Goal: Task Accomplishment & Management: Manage account settings

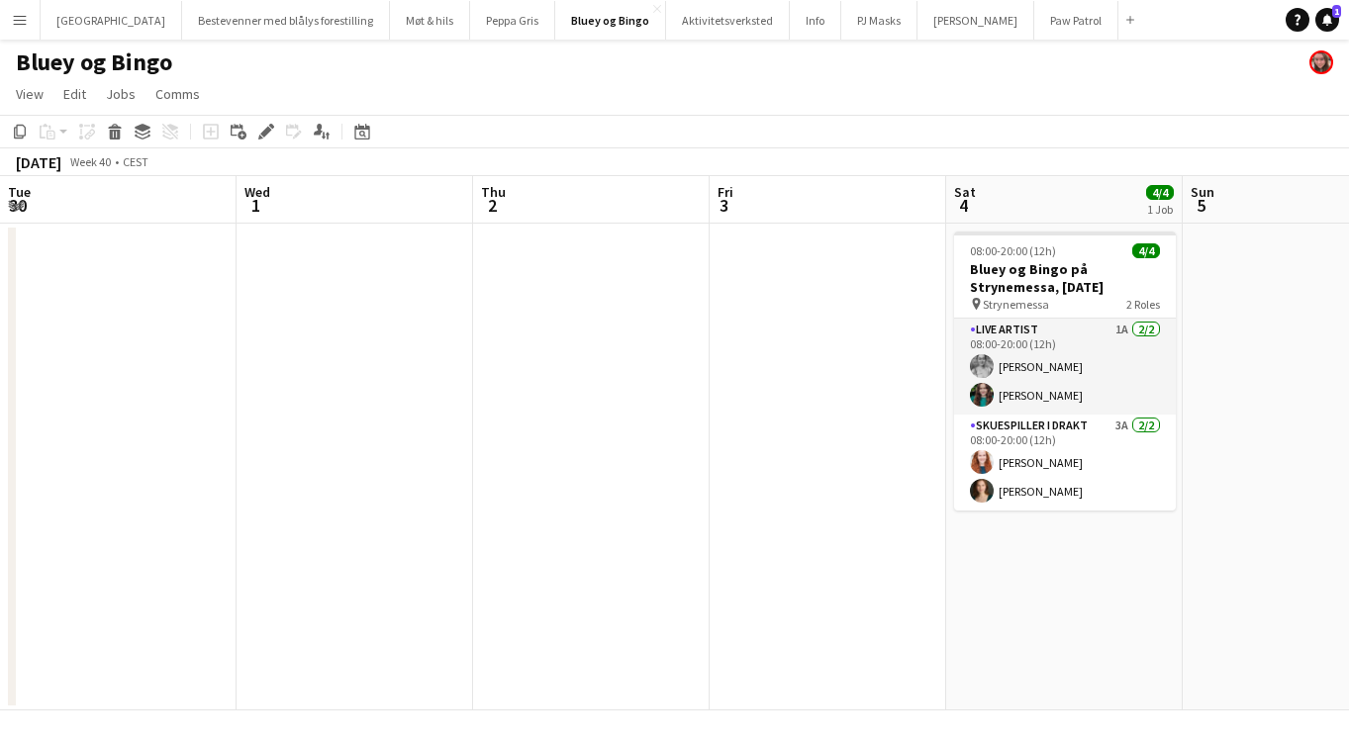
scroll to position [0, 681]
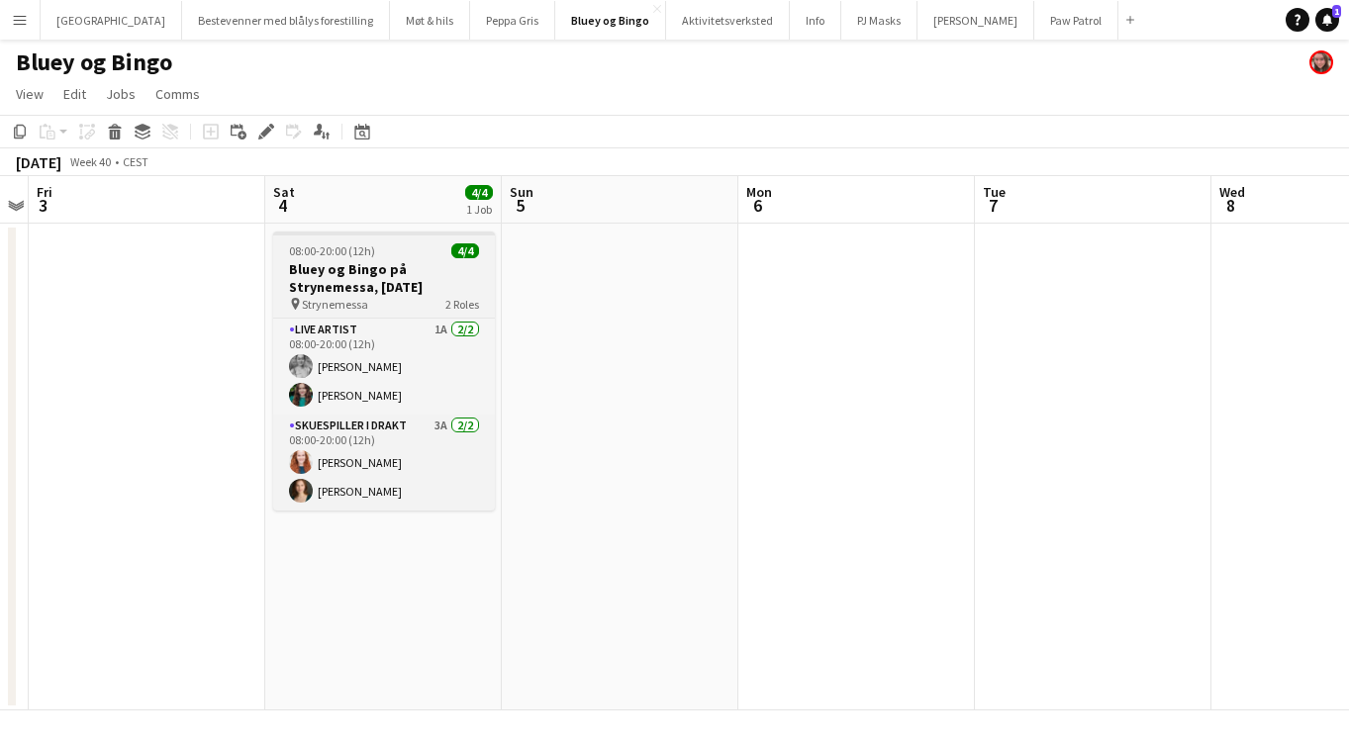
click at [342, 272] on h3 "Bluey og Bingo på Strynemessa, lørdag 4. oktober" at bounding box center [384, 278] width 222 height 36
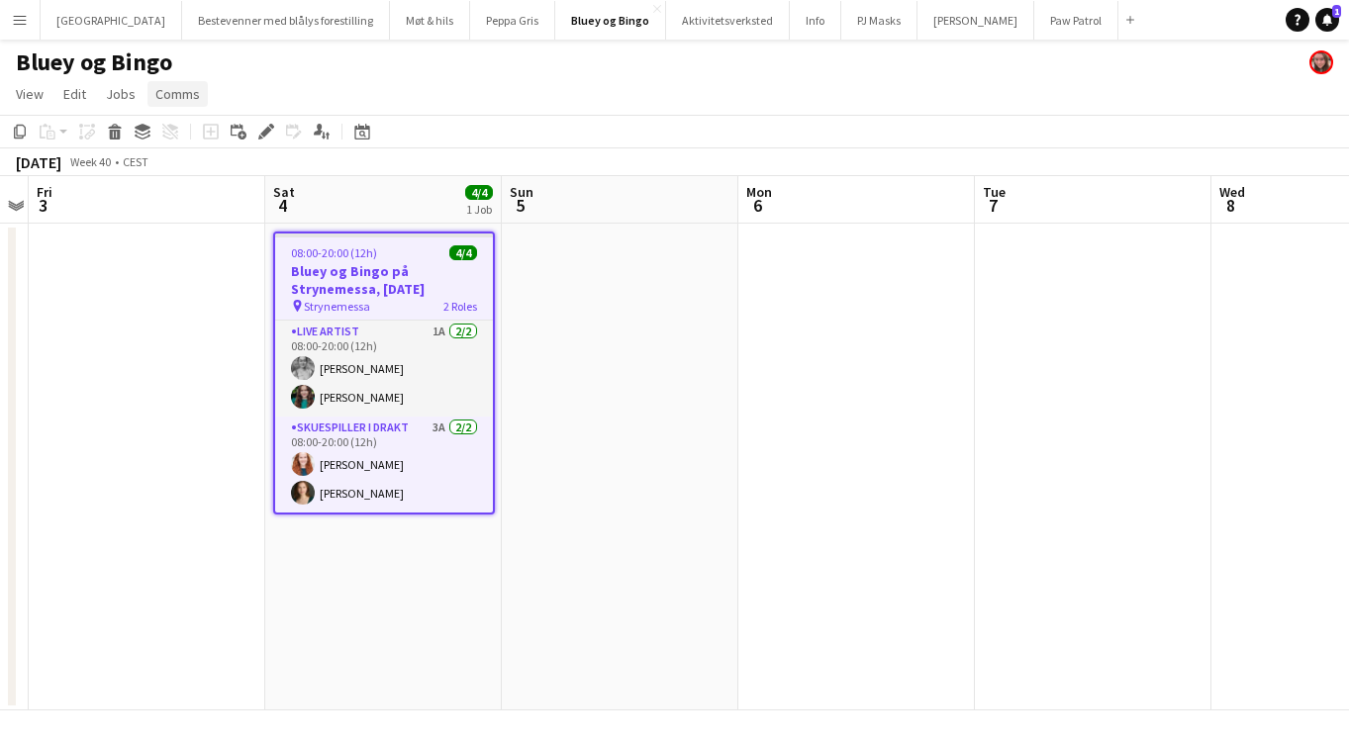
click at [181, 97] on span "Comms" at bounding box center [177, 94] width 45 height 18
click at [194, 174] on span "Create chat" at bounding box center [196, 178] width 69 height 18
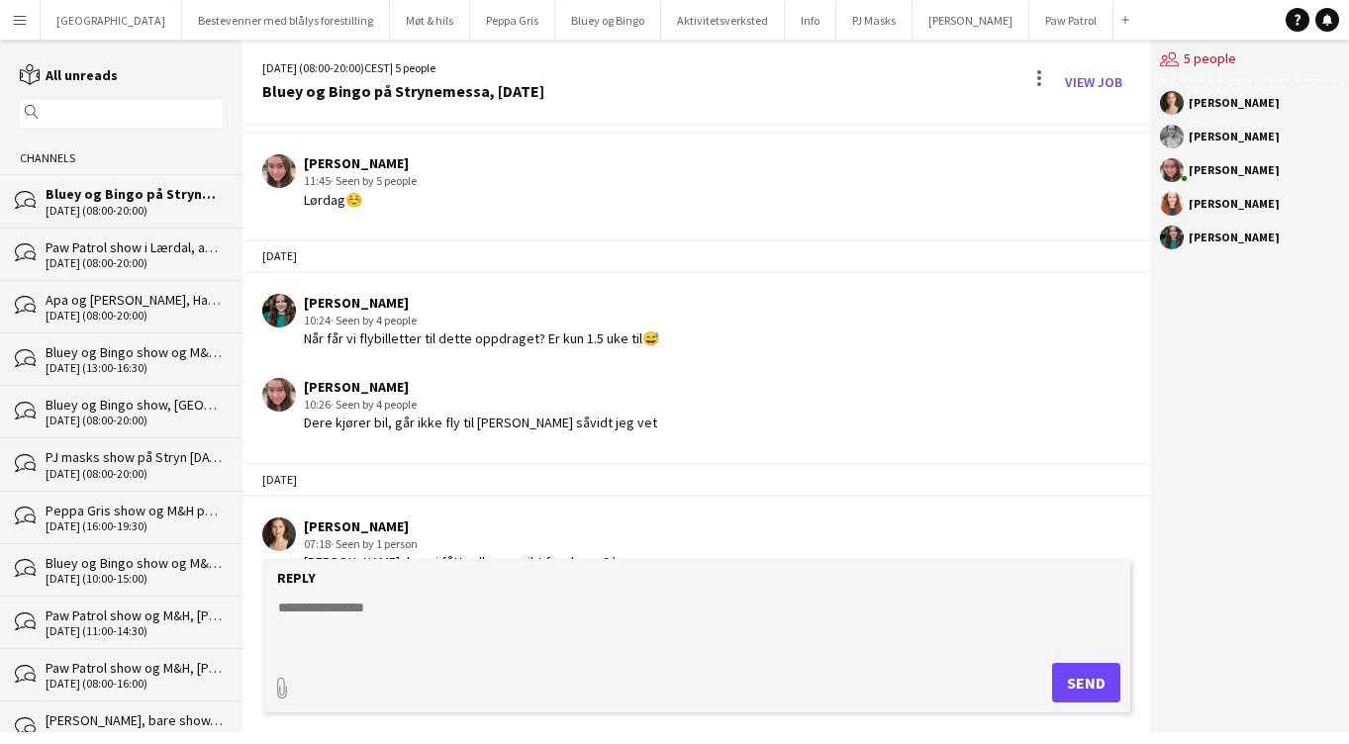
scroll to position [1951, 0]
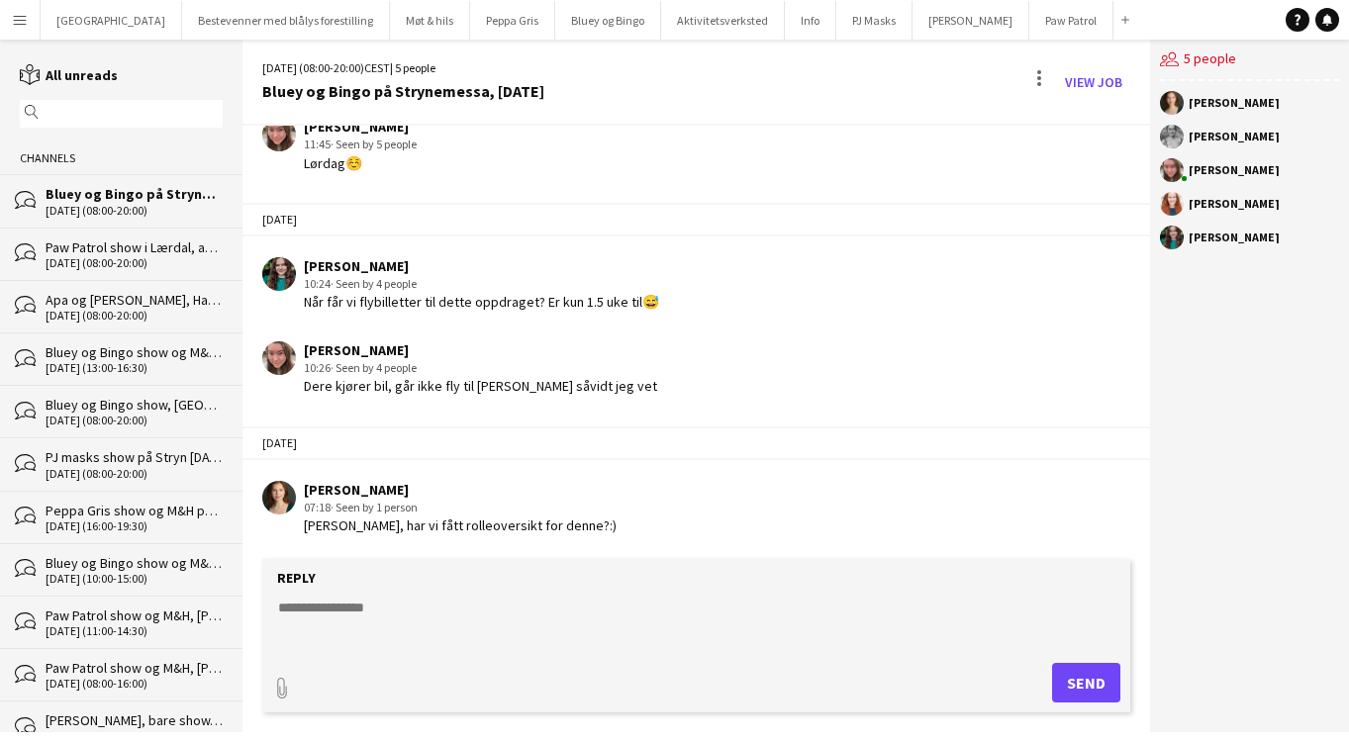
click at [484, 600] on textarea at bounding box center [699, 623] width 847 height 51
click at [380, 619] on textarea at bounding box center [699, 623] width 847 height 51
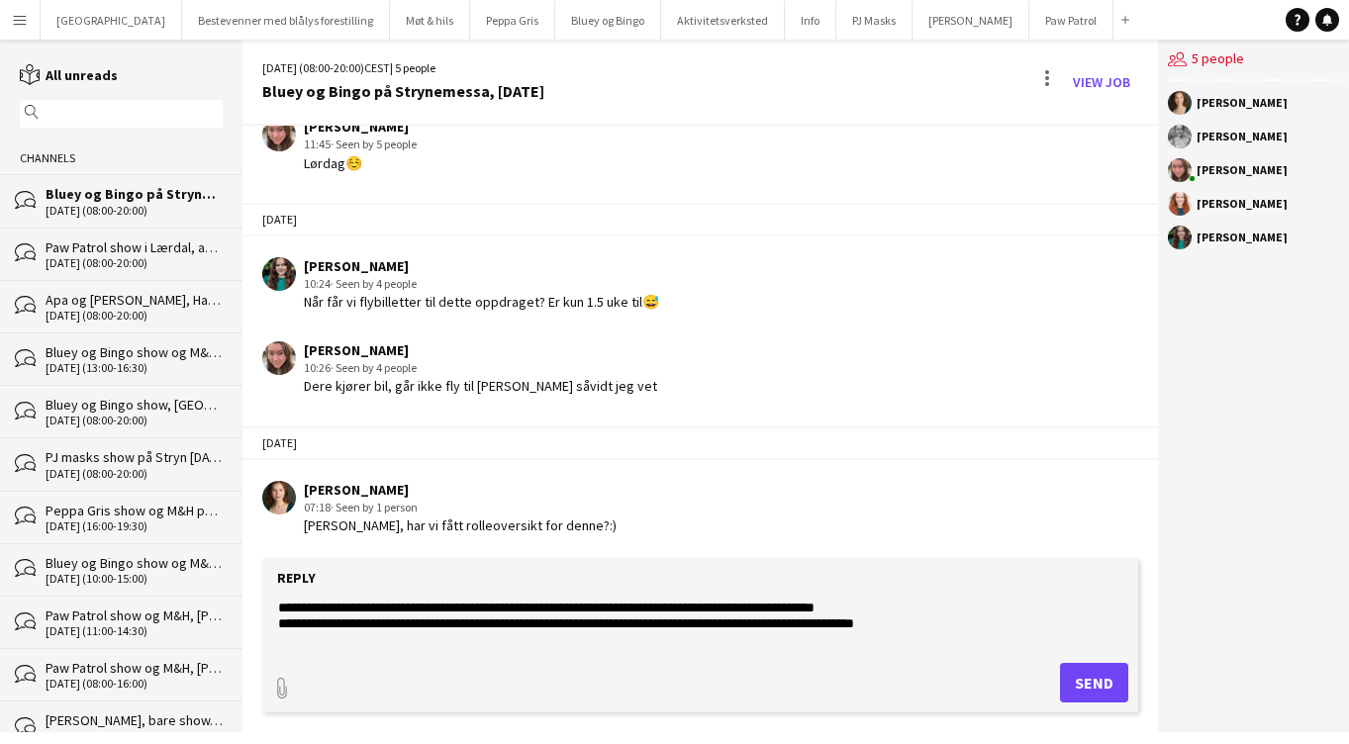
paste textarea "**********"
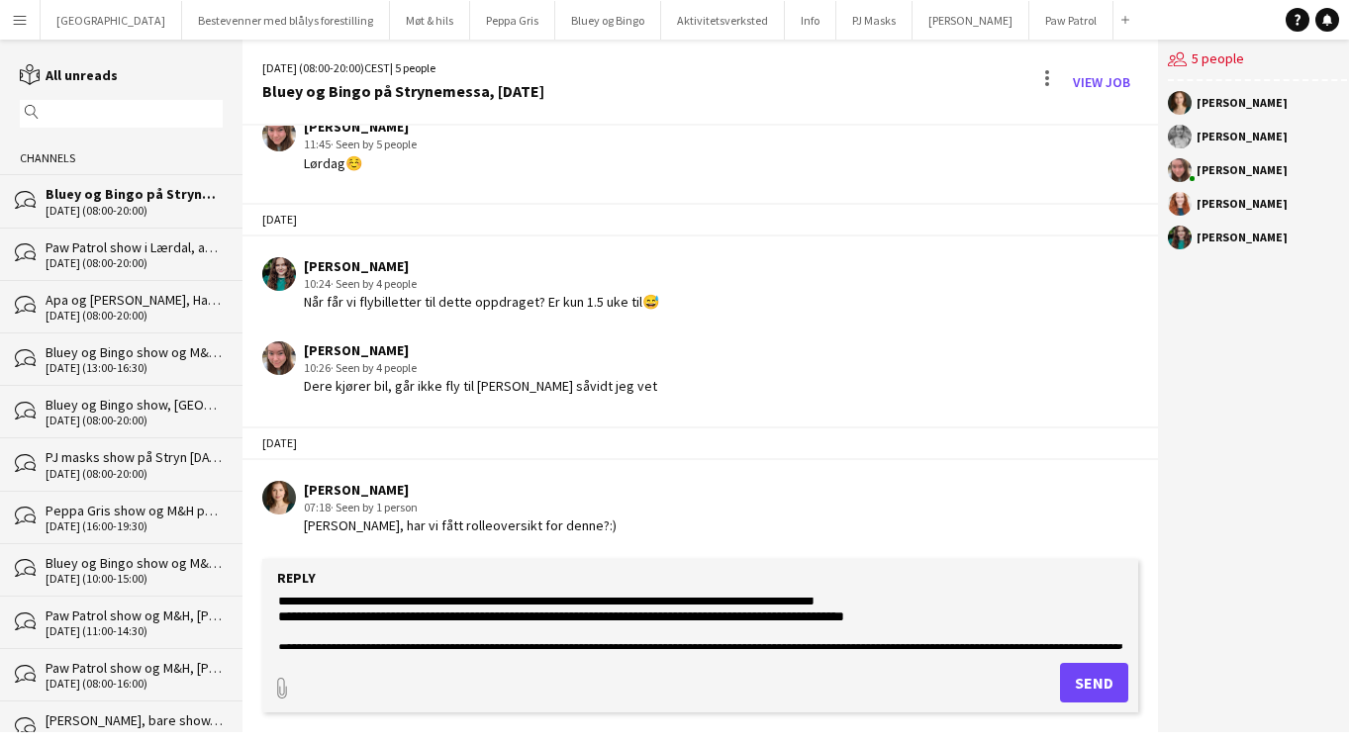
scroll to position [0, 0]
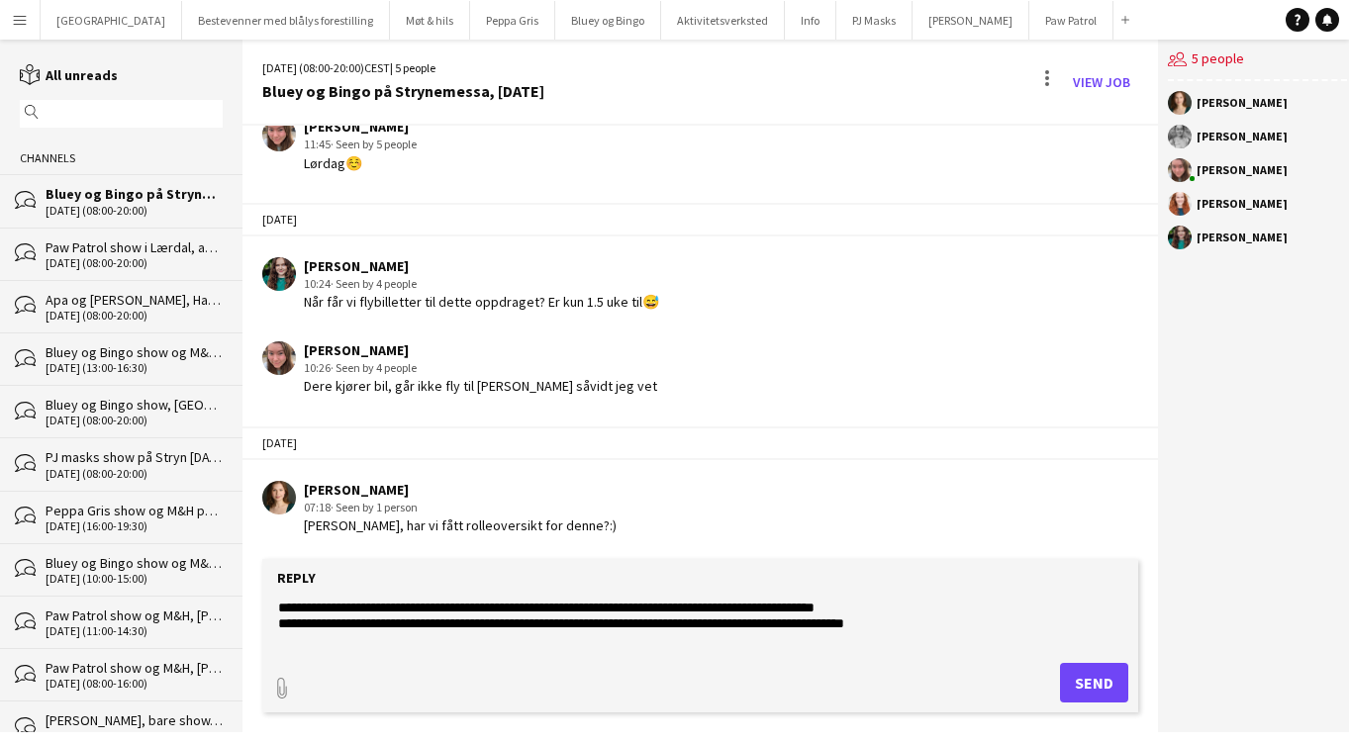
type textarea "**********"
click at [1080, 683] on button "Send" at bounding box center [1094, 683] width 68 height 40
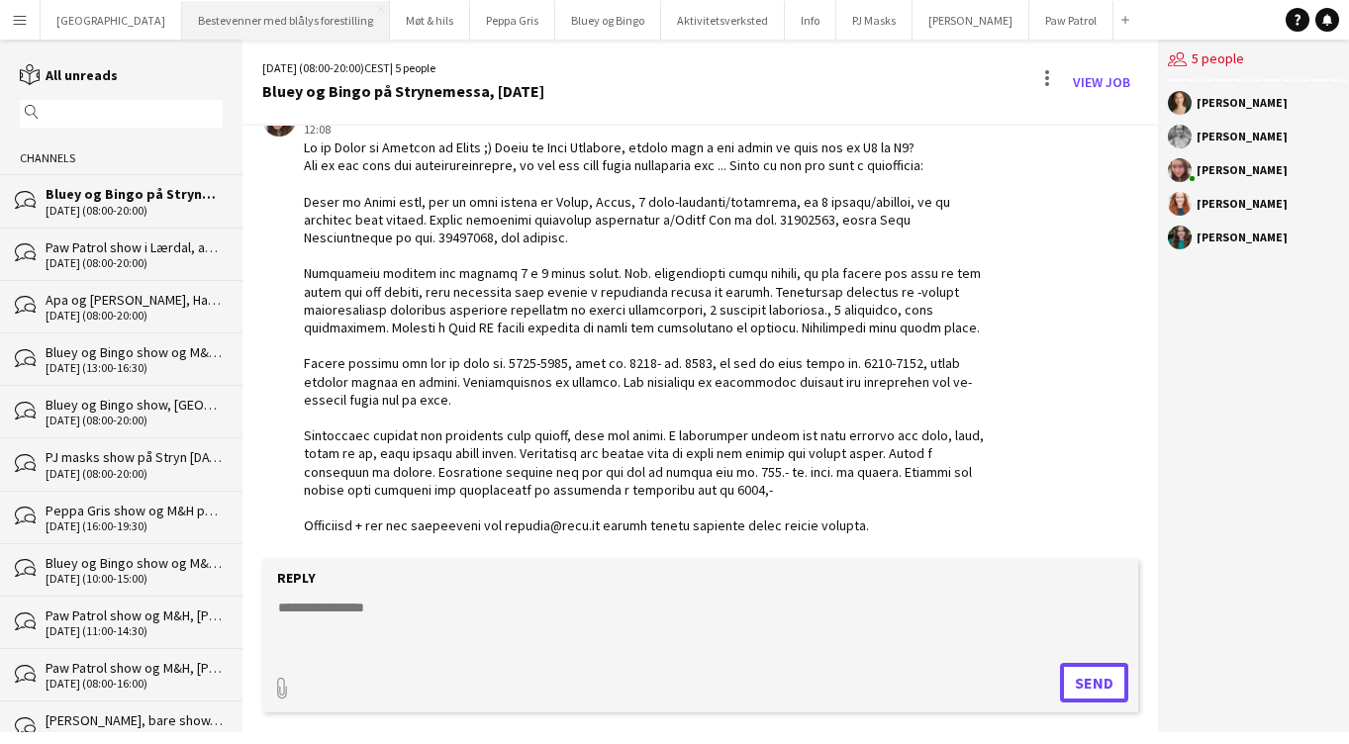
scroll to position [2553, 0]
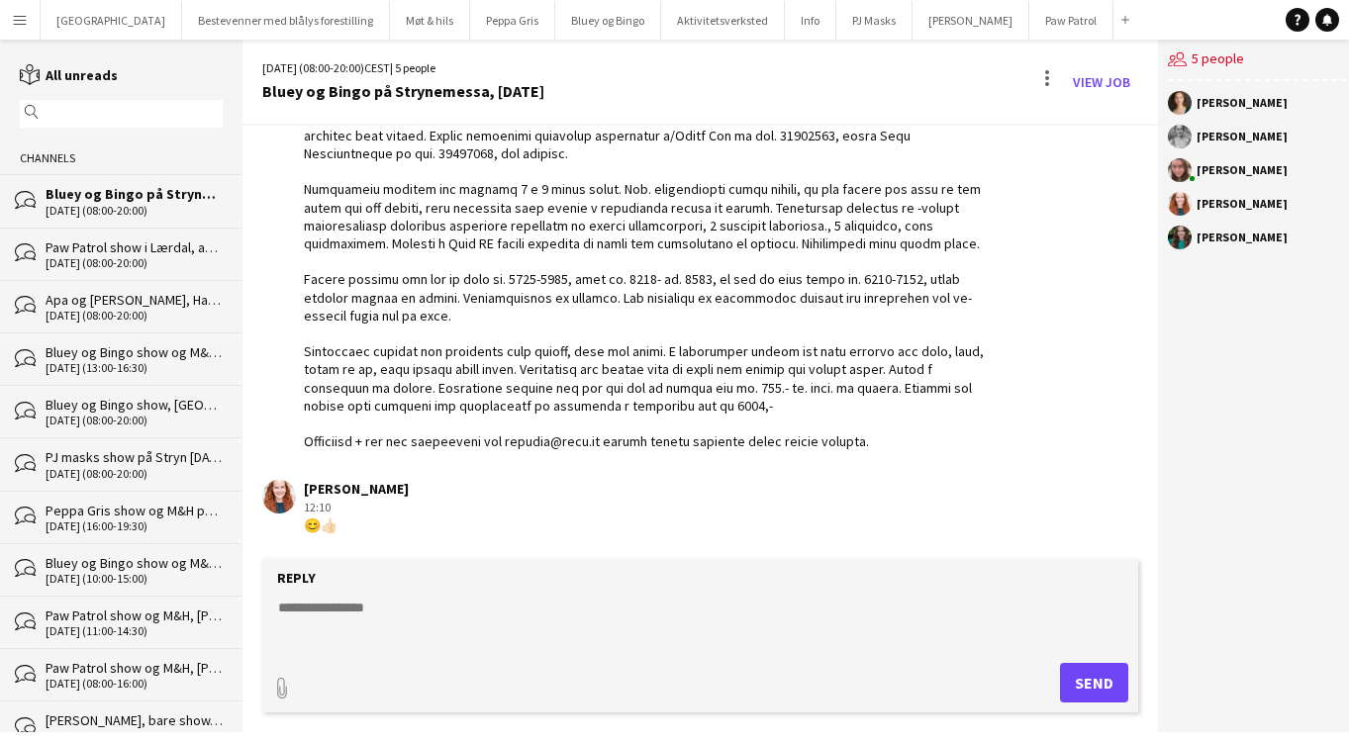
click at [395, 613] on textarea at bounding box center [699, 623] width 847 height 51
type textarea "*"
type textarea "**********"
click at [1099, 680] on button "Send" at bounding box center [1094, 683] width 68 height 40
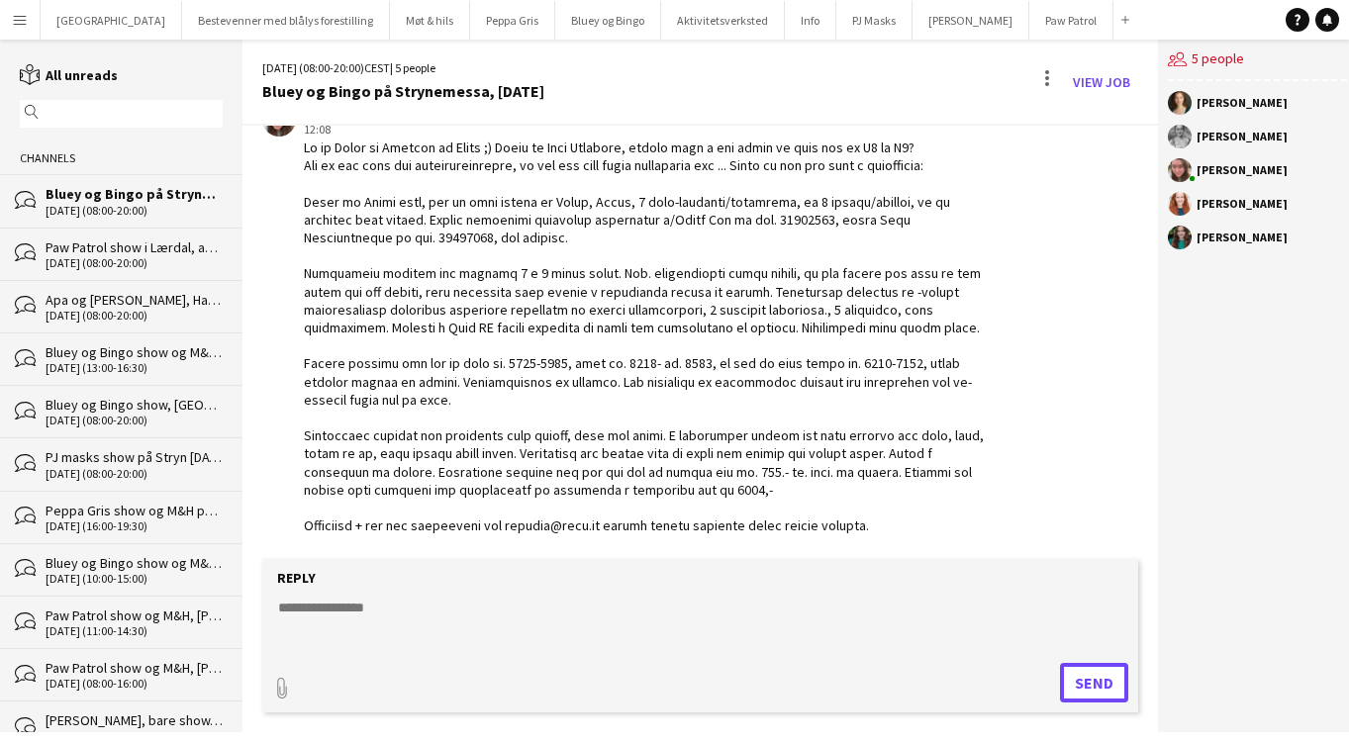
scroll to position [2468, 0]
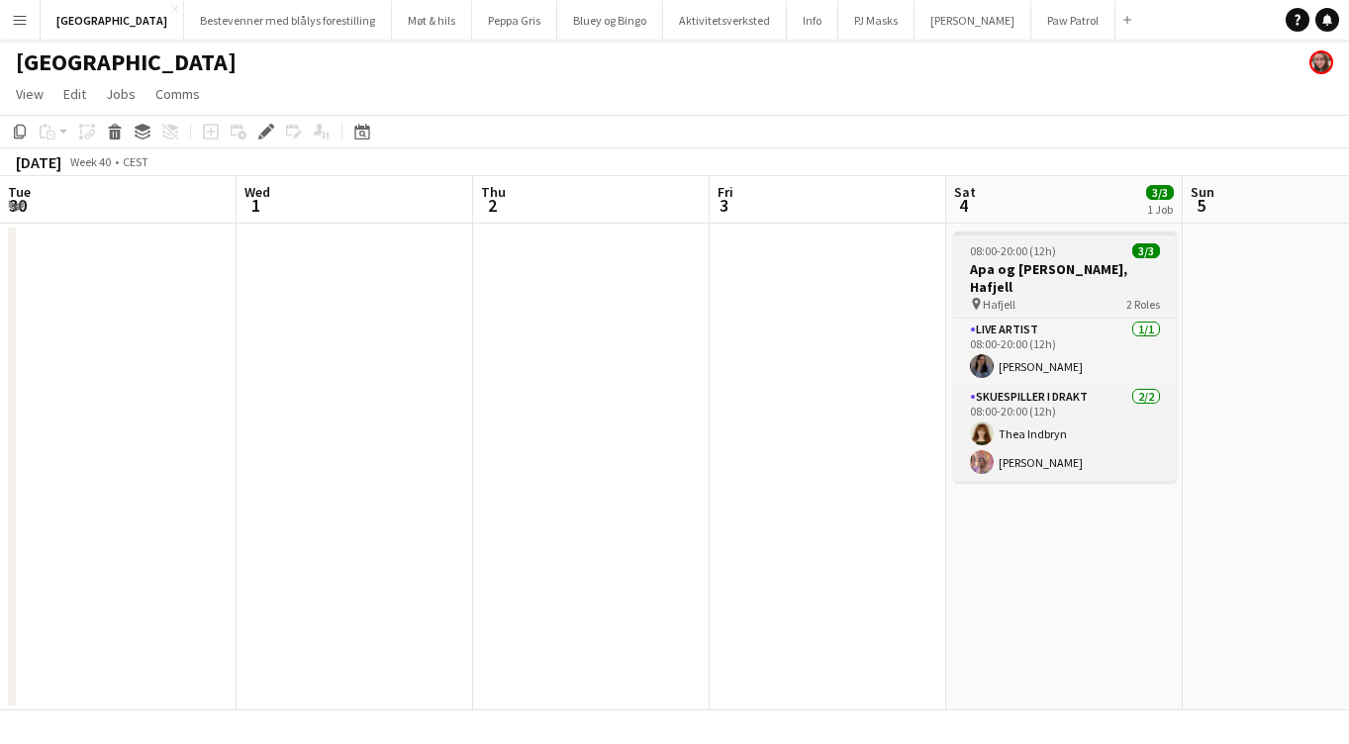
scroll to position [0, 681]
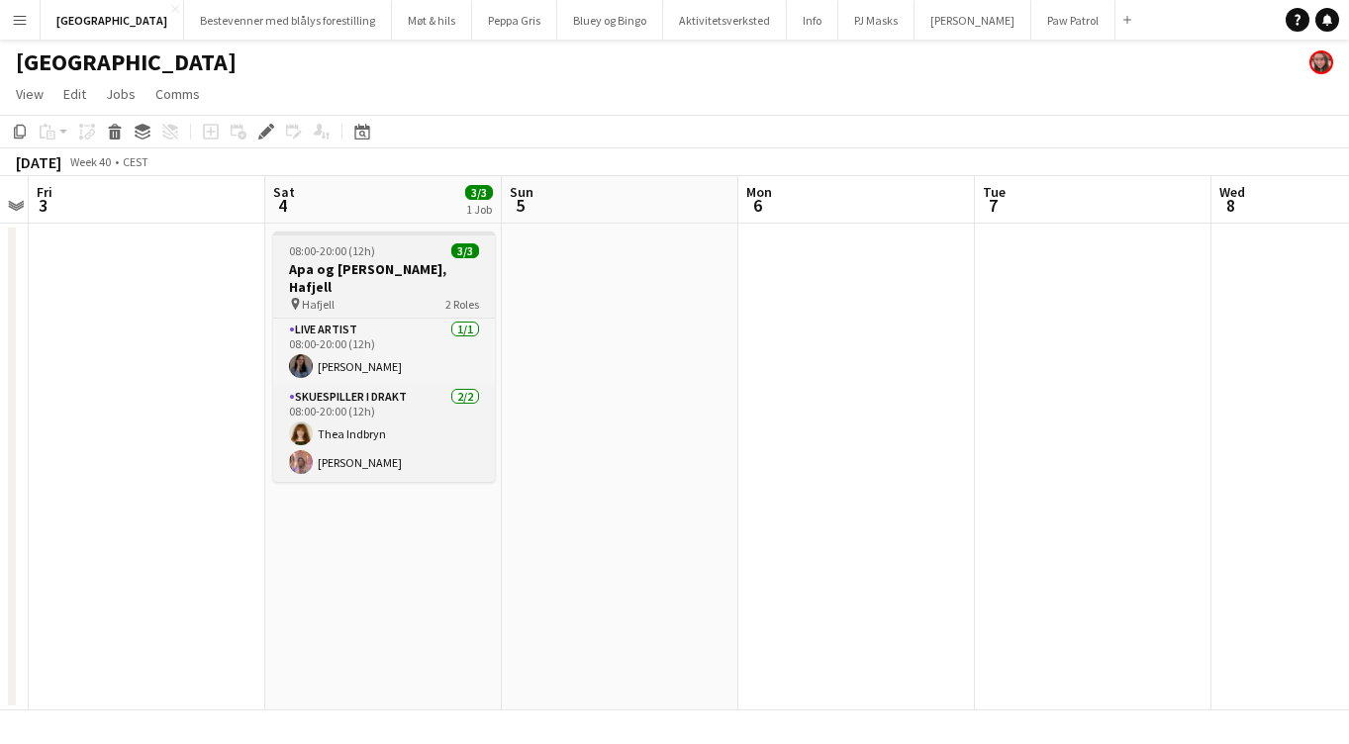
click at [381, 252] on div "08:00-20:00 (12h) 3/3" at bounding box center [384, 251] width 222 height 15
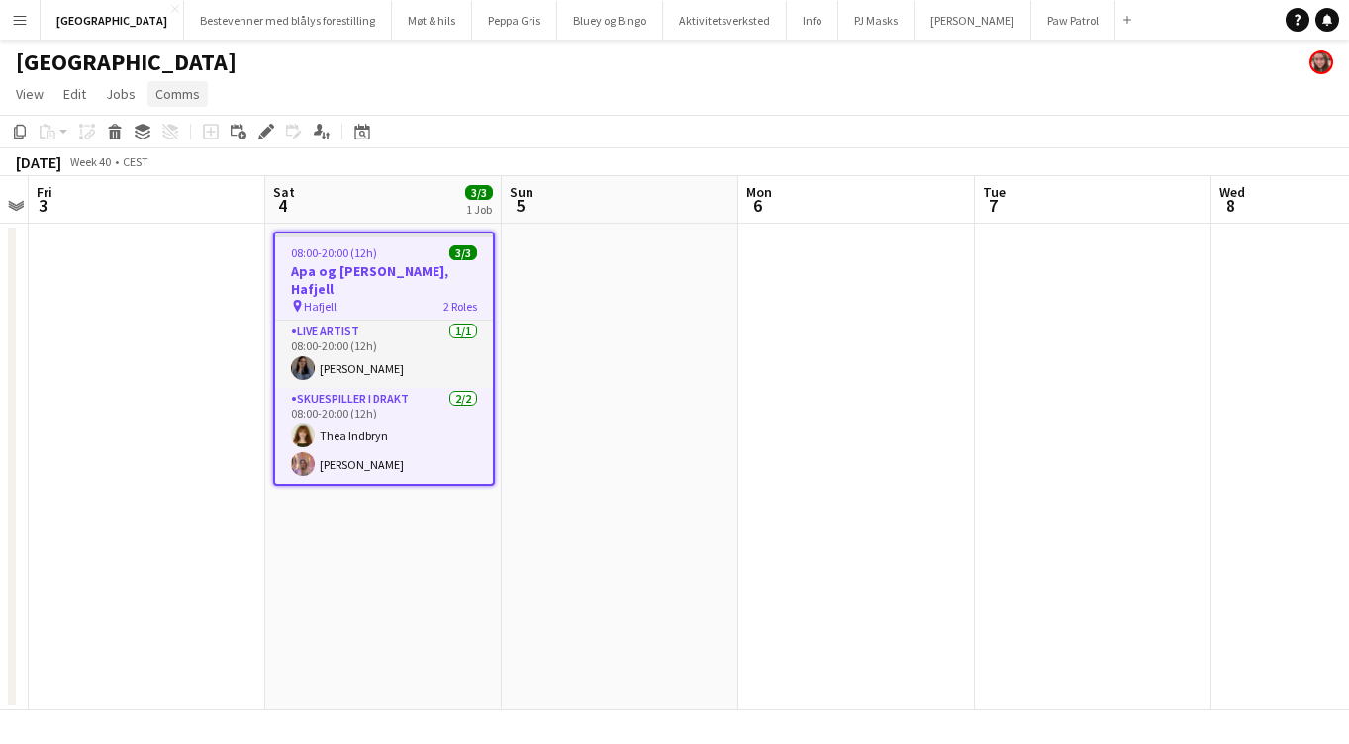
click at [182, 94] on span "Comms" at bounding box center [177, 94] width 45 height 18
click at [191, 175] on span "Create chat" at bounding box center [196, 178] width 69 height 18
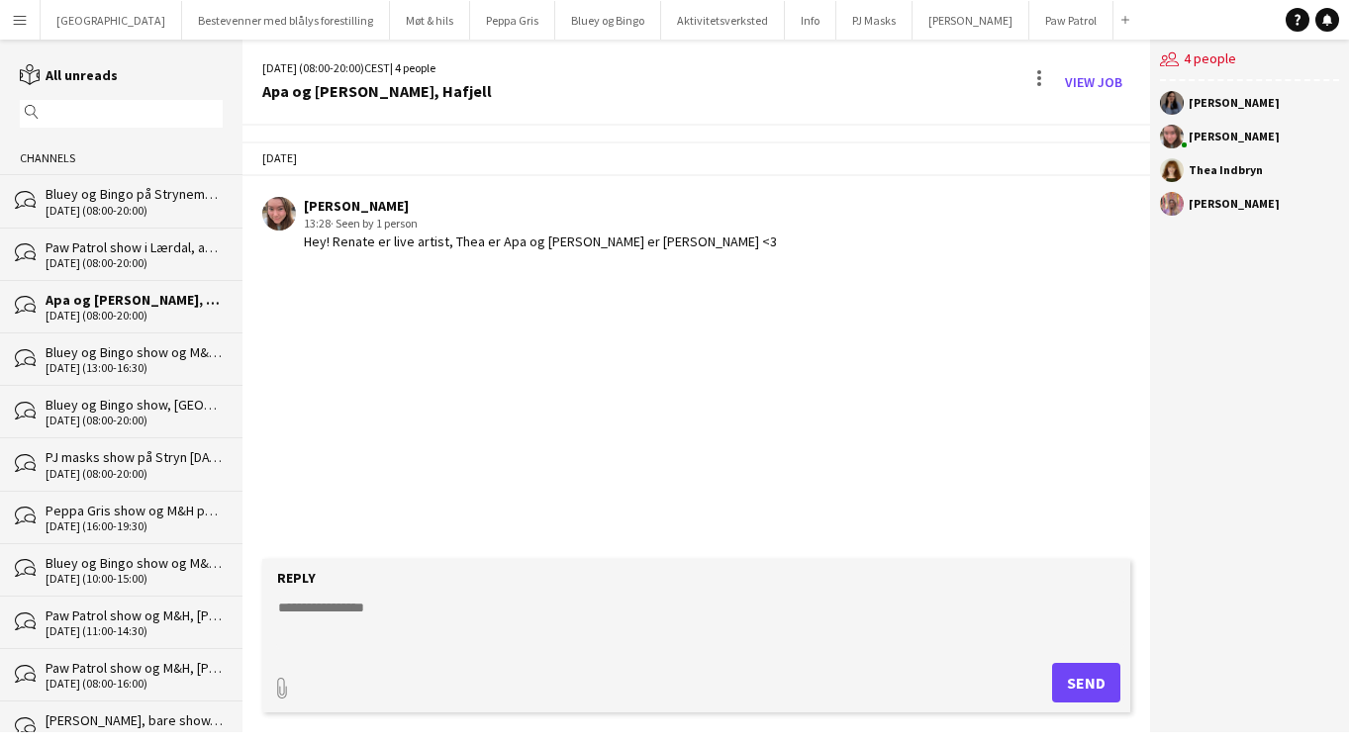
click at [436, 629] on textarea at bounding box center [699, 623] width 847 height 51
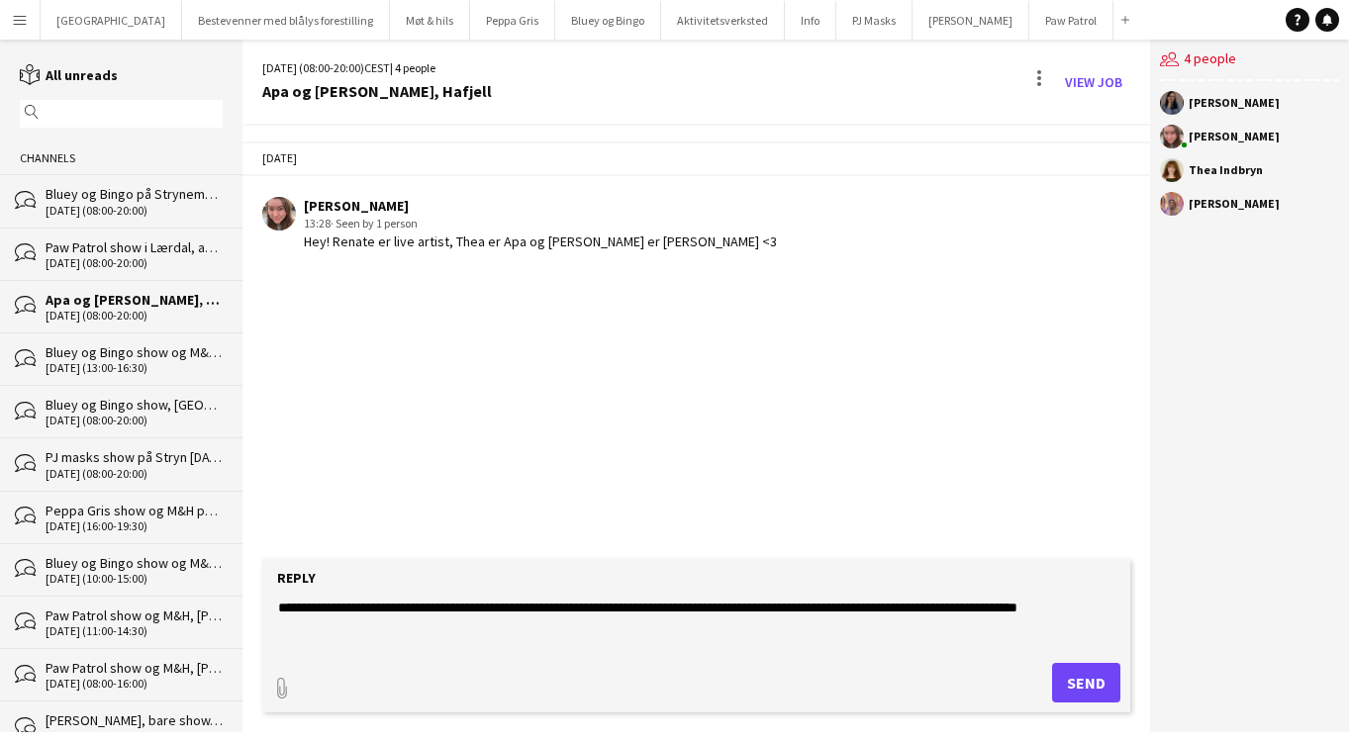
drag, startPoint x: 774, startPoint y: 607, endPoint x: 1194, endPoint y: 645, distance: 421.5
click at [1194, 645] on div "**********" at bounding box center [796, 386] width 1107 height 693
type textarea "**********"
click at [1097, 693] on button "Send" at bounding box center [1086, 683] width 68 height 40
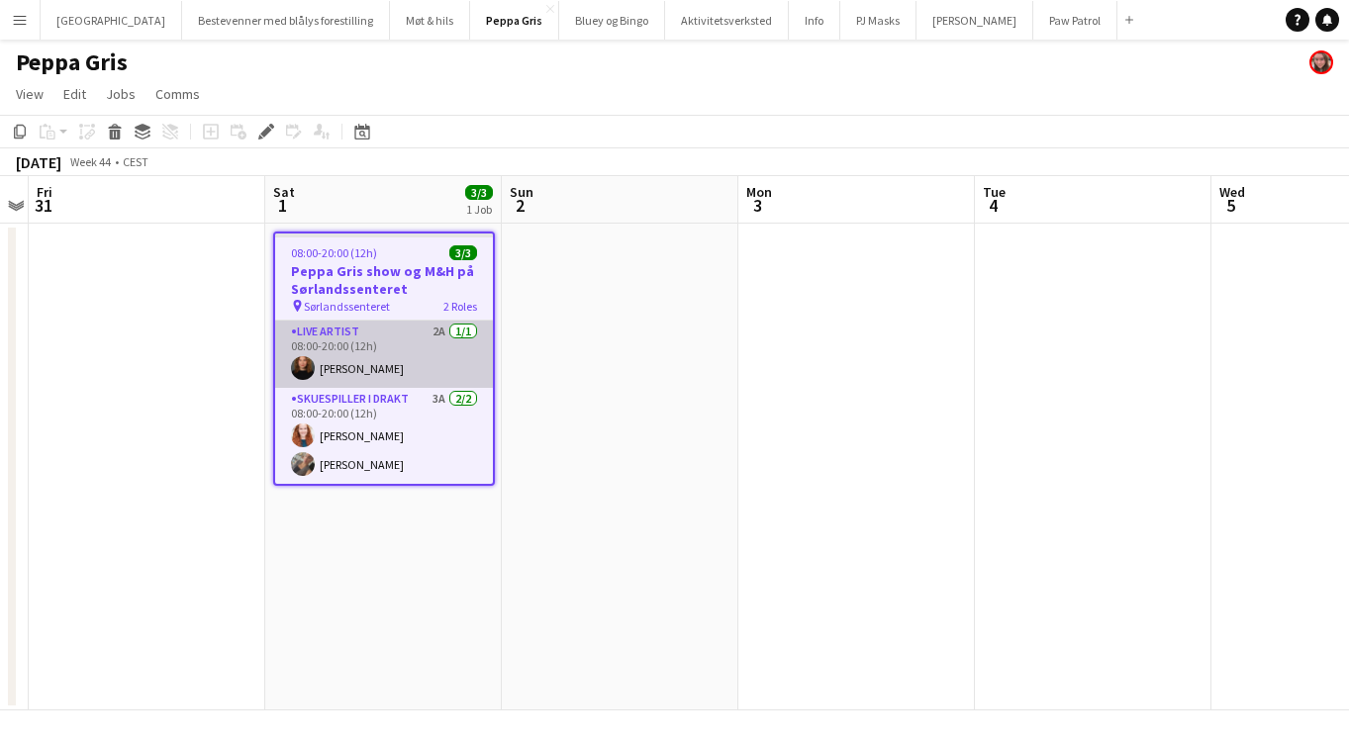
click at [389, 347] on app-card-role "Live artist 2A [DATE] 08:00-20:00 (12h) [PERSON_NAME]" at bounding box center [384, 354] width 218 height 67
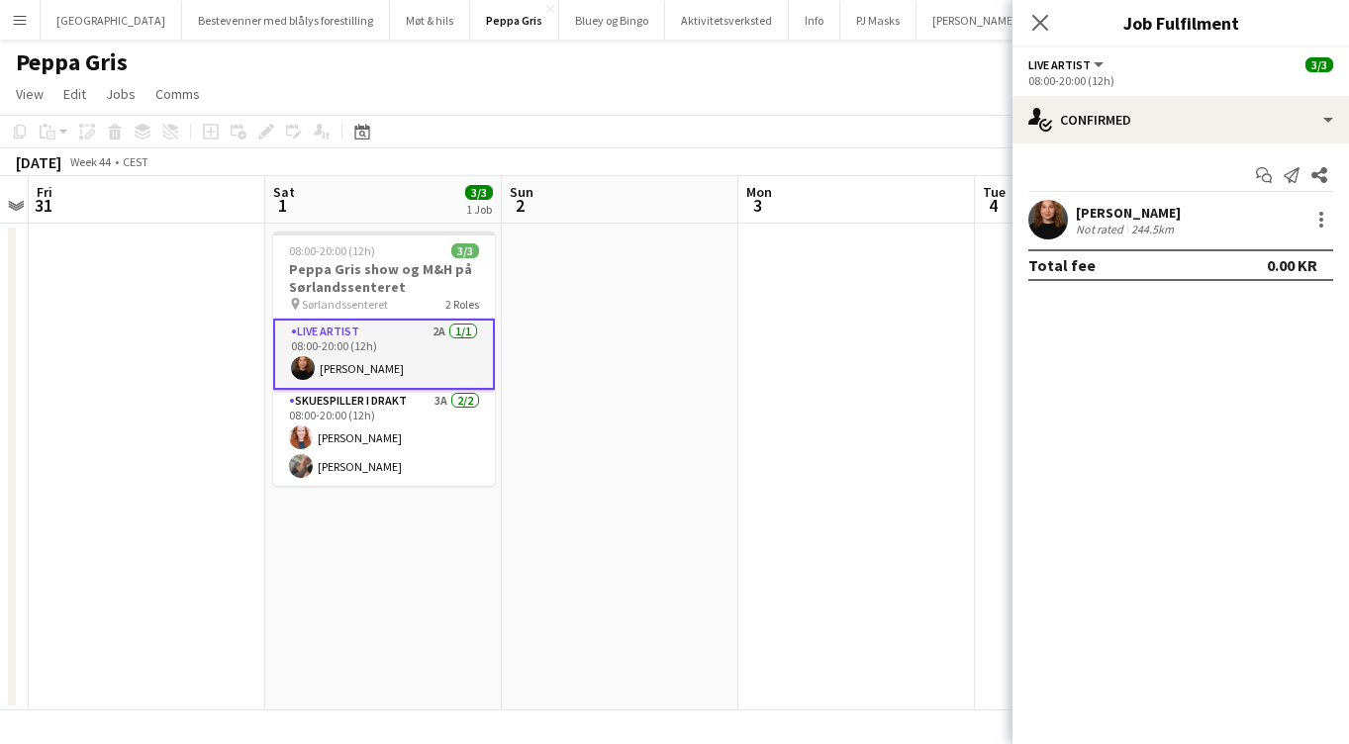
click at [1114, 146] on div "Start chat Send notification Share [PERSON_NAME] Not rated 244.5km Total fee 0.…" at bounding box center [1181, 220] width 337 height 153
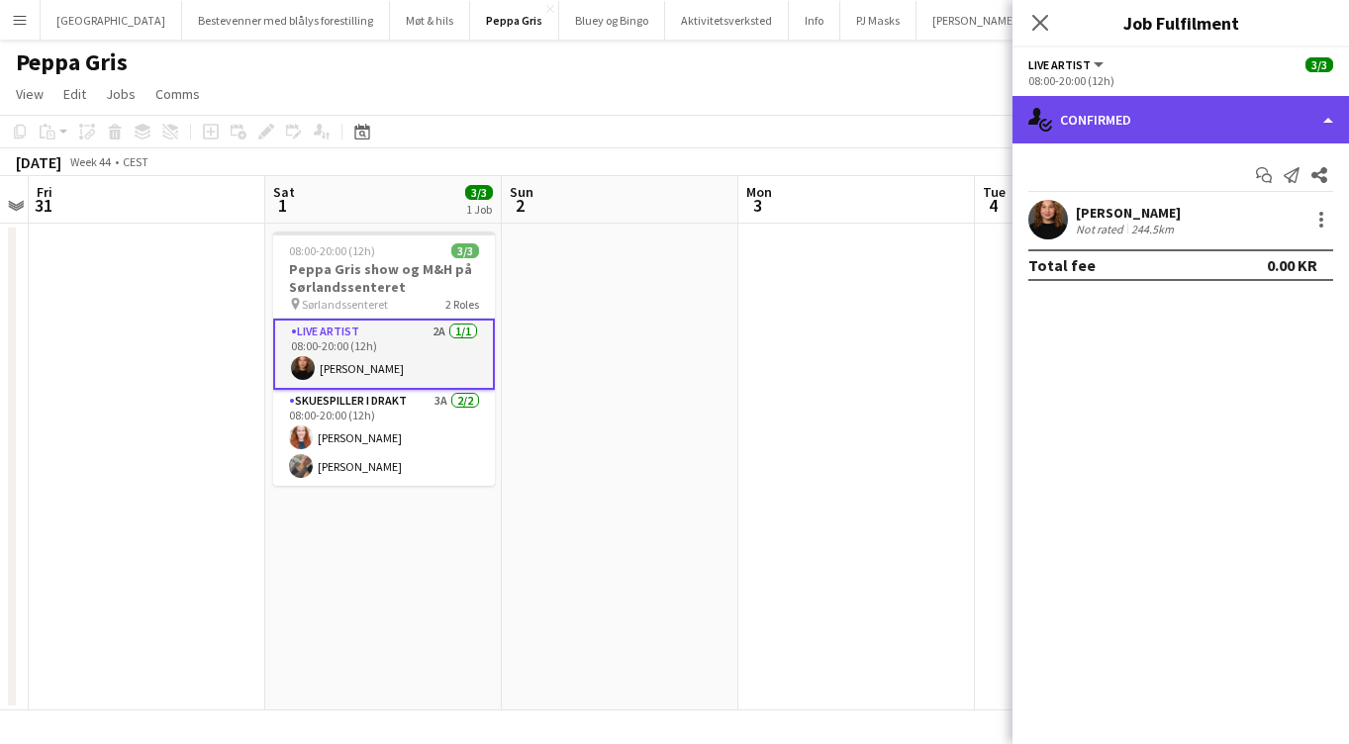
click at [1118, 127] on div "single-neutral-actions-check-2 Confirmed" at bounding box center [1181, 120] width 337 height 48
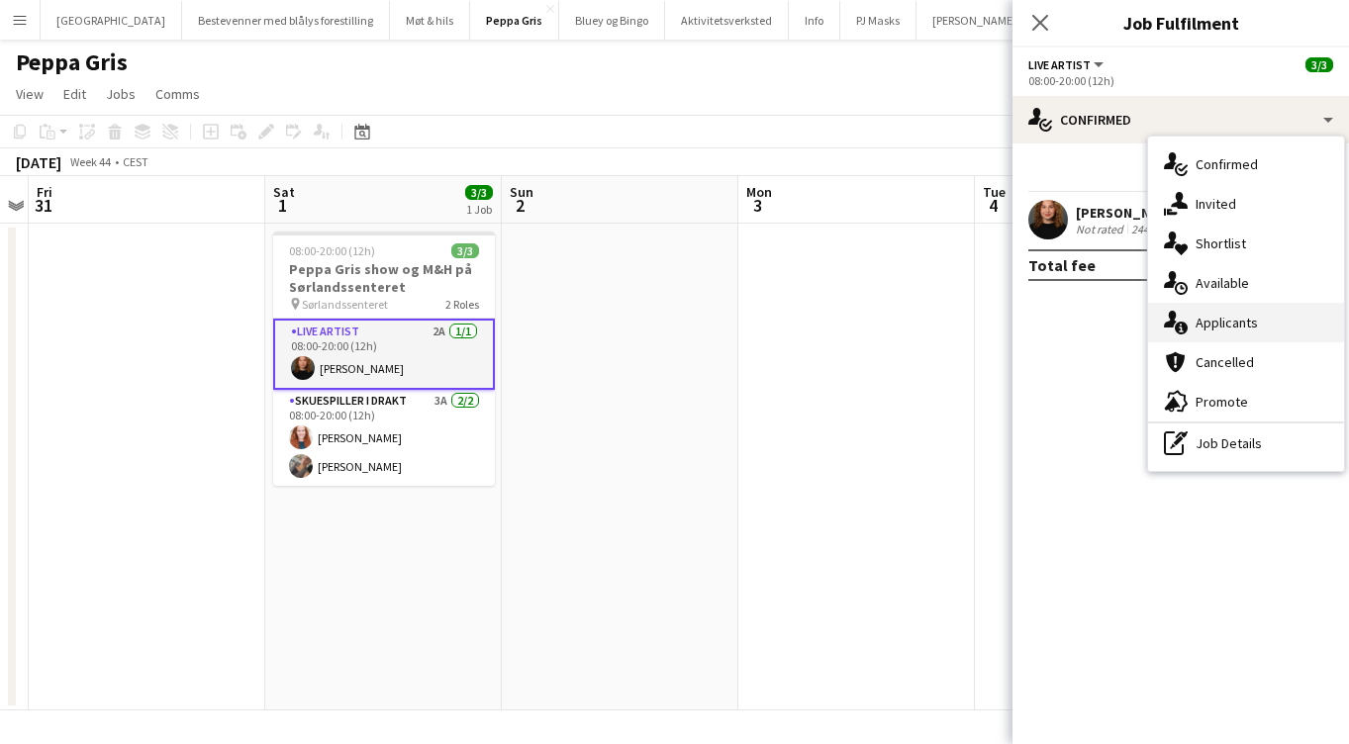
click at [1222, 321] on span "Applicants" at bounding box center [1227, 323] width 62 height 18
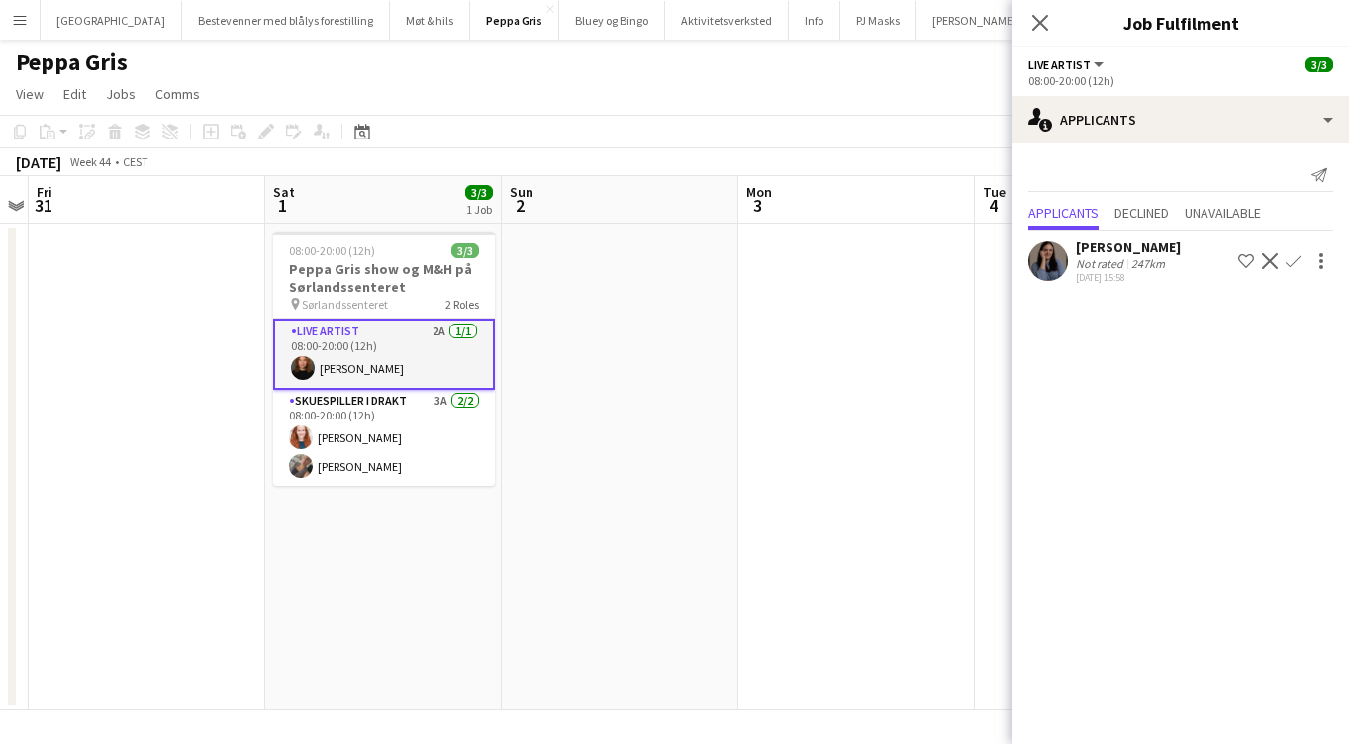
click at [400, 339] on app-card-role "Live artist 2A [DATE] 08:00-20:00 (12h) [PERSON_NAME]" at bounding box center [384, 354] width 222 height 71
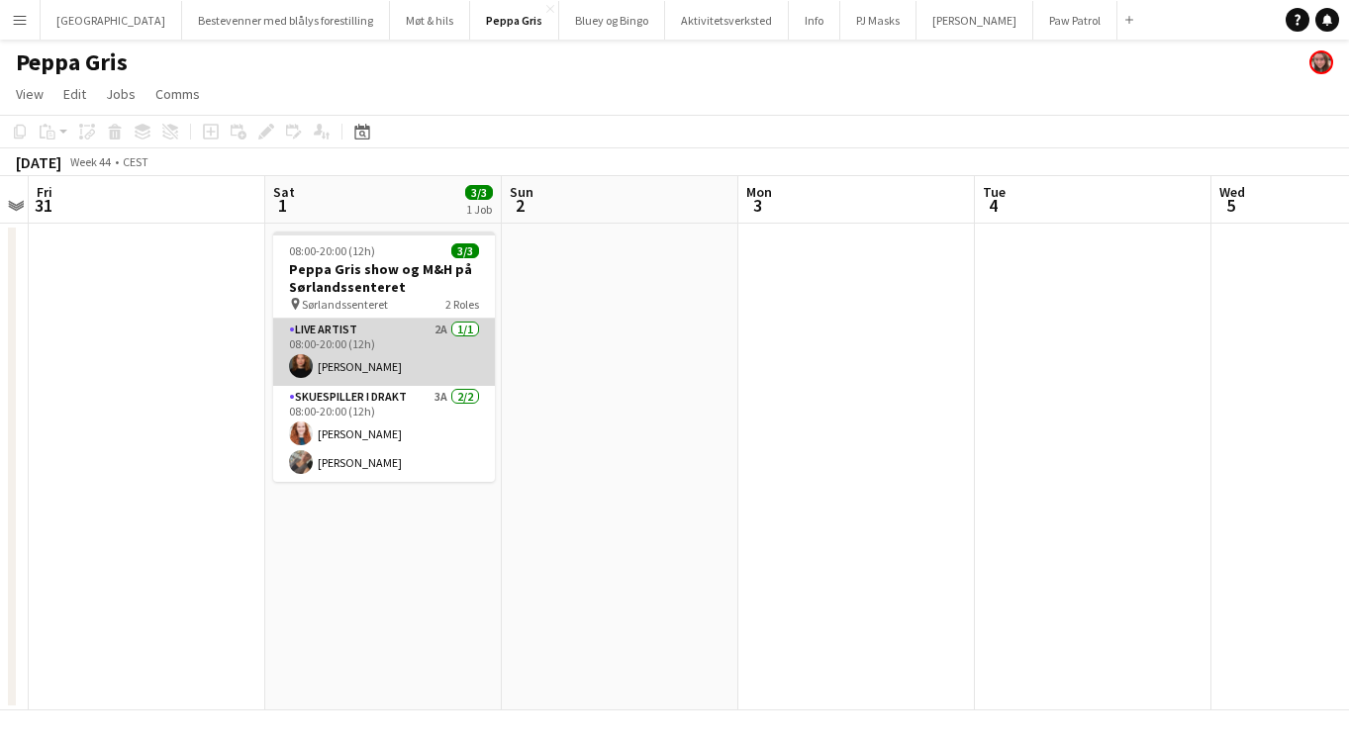
click at [400, 339] on app-card-role "Live artist 2A [DATE] 08:00-20:00 (12h) [PERSON_NAME]" at bounding box center [384, 352] width 222 height 67
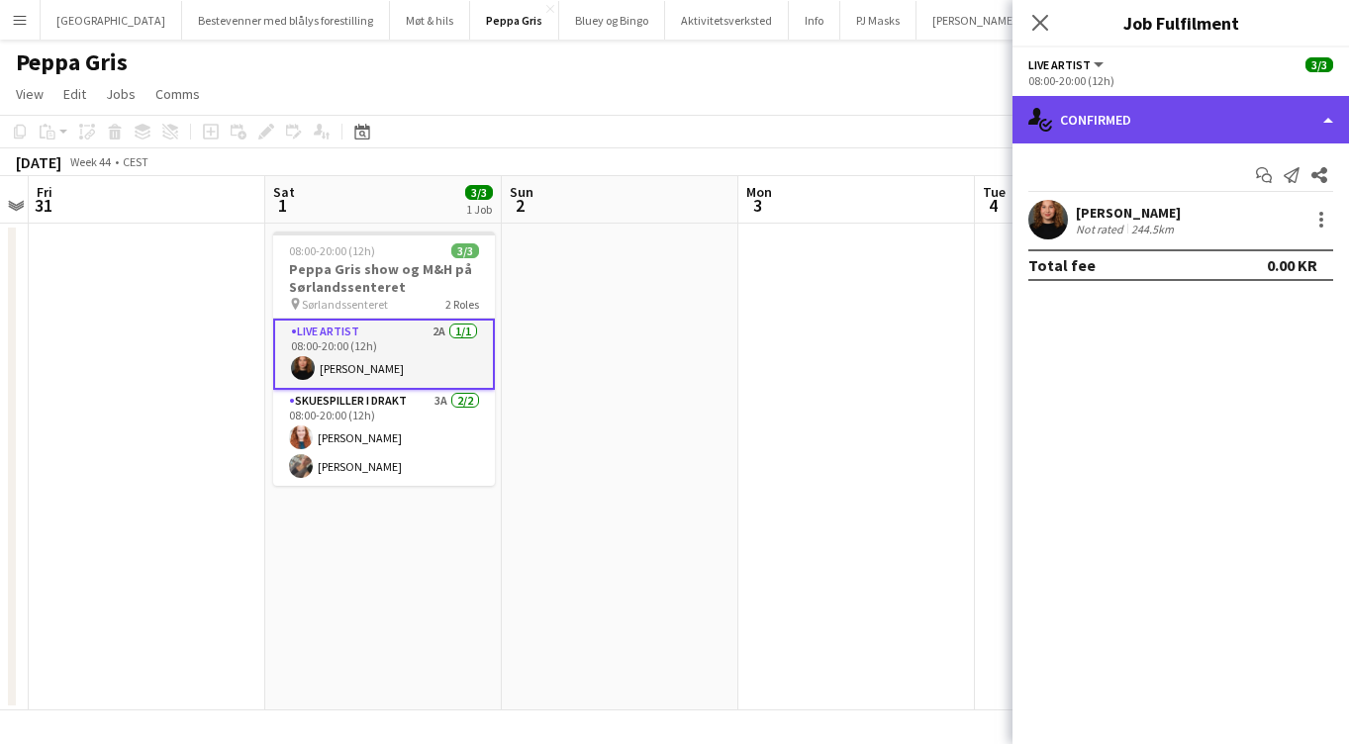
click at [1096, 128] on div "single-neutral-actions-check-2 Confirmed" at bounding box center [1181, 120] width 337 height 48
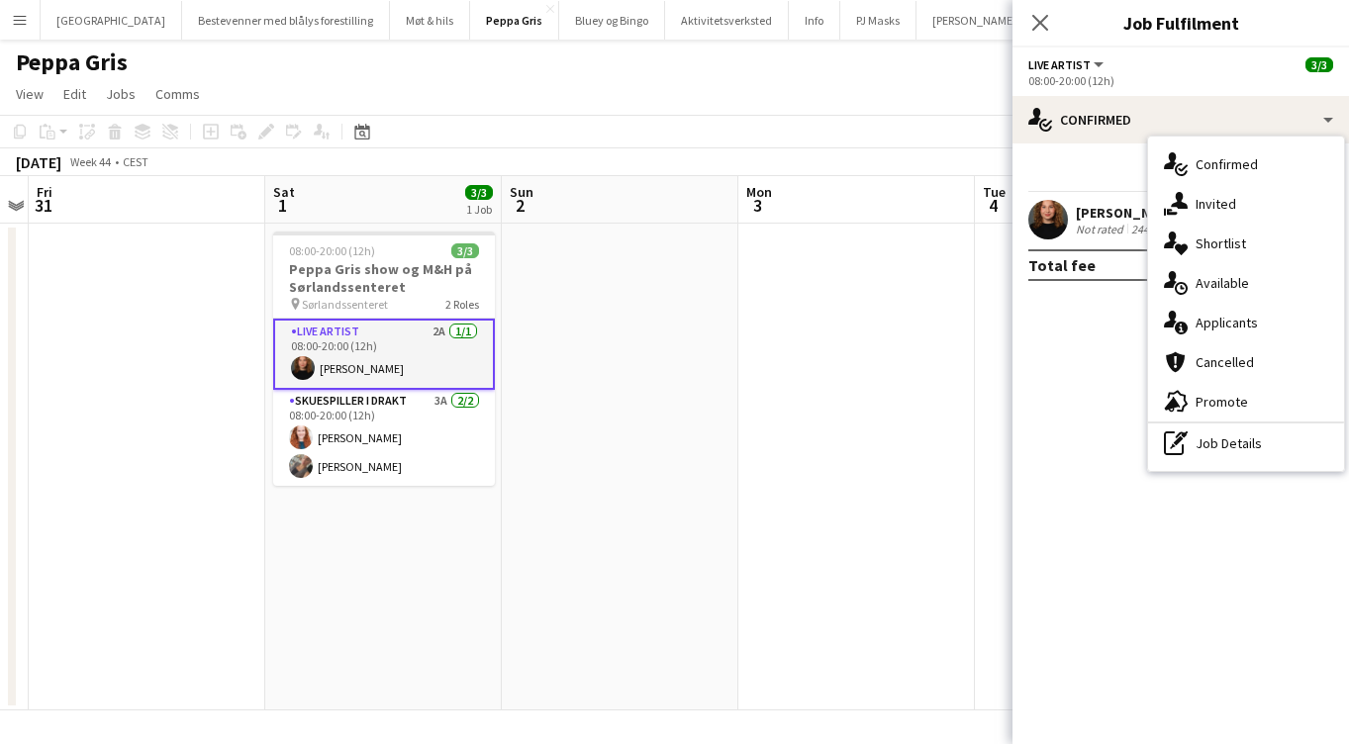
click at [1065, 313] on mat-expansion-panel "check Confirmed Start chat Send notification Share Elise Myrvoll Not rated 244.…" at bounding box center [1181, 444] width 337 height 601
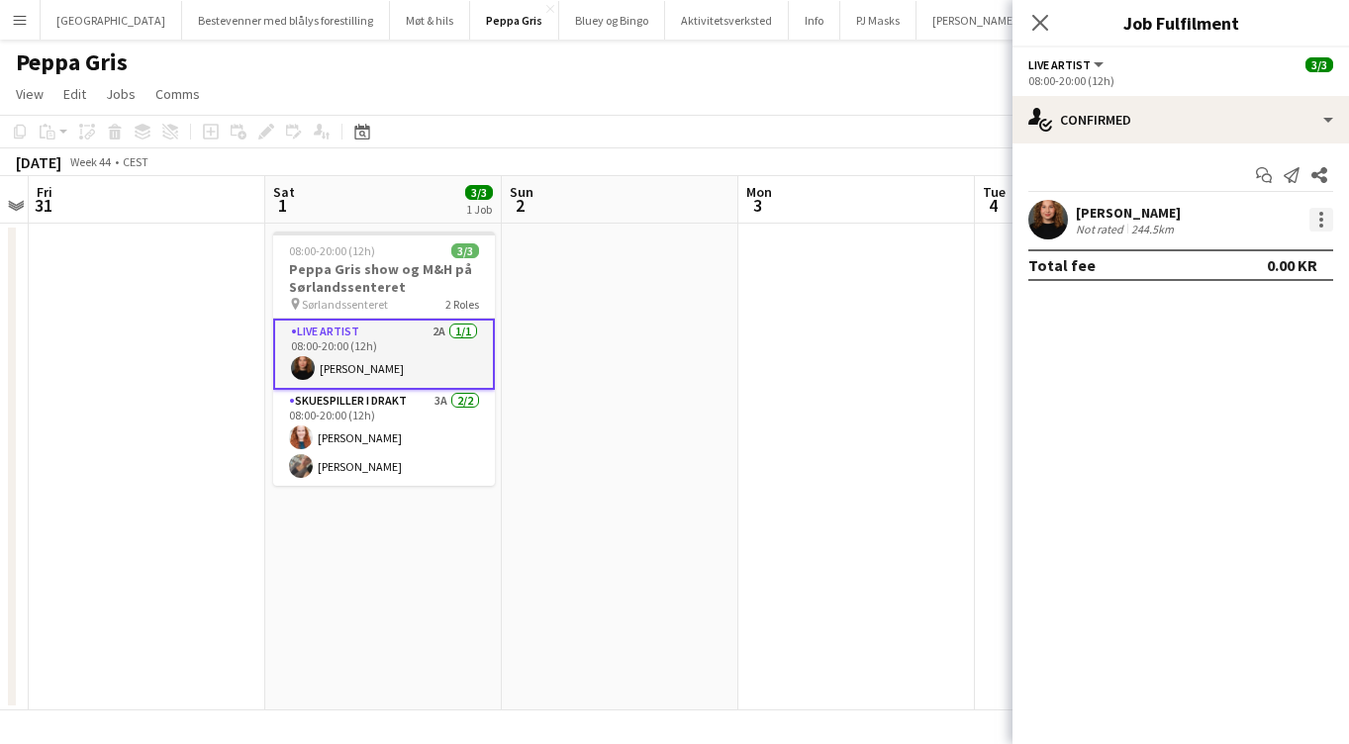
click at [1325, 221] on div at bounding box center [1322, 220] width 24 height 24
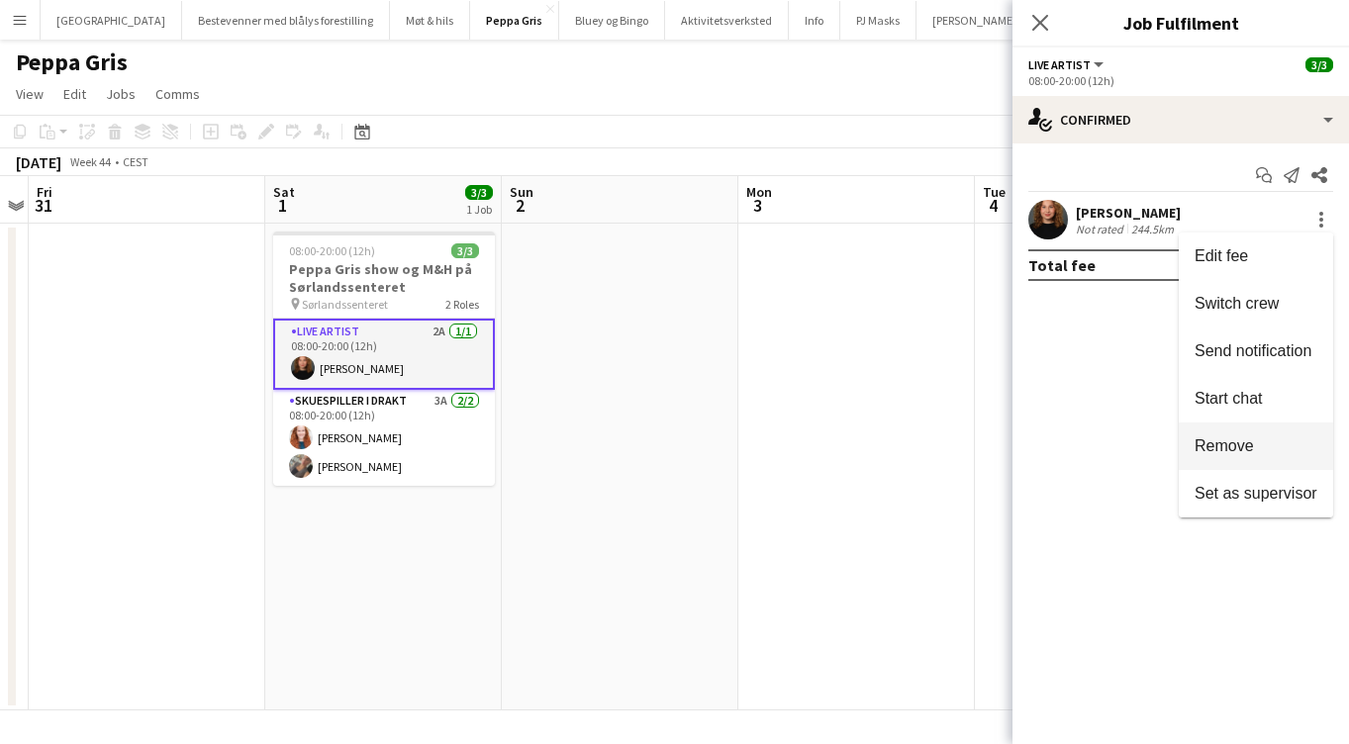
click at [1253, 447] on span "Remove" at bounding box center [1224, 446] width 59 height 17
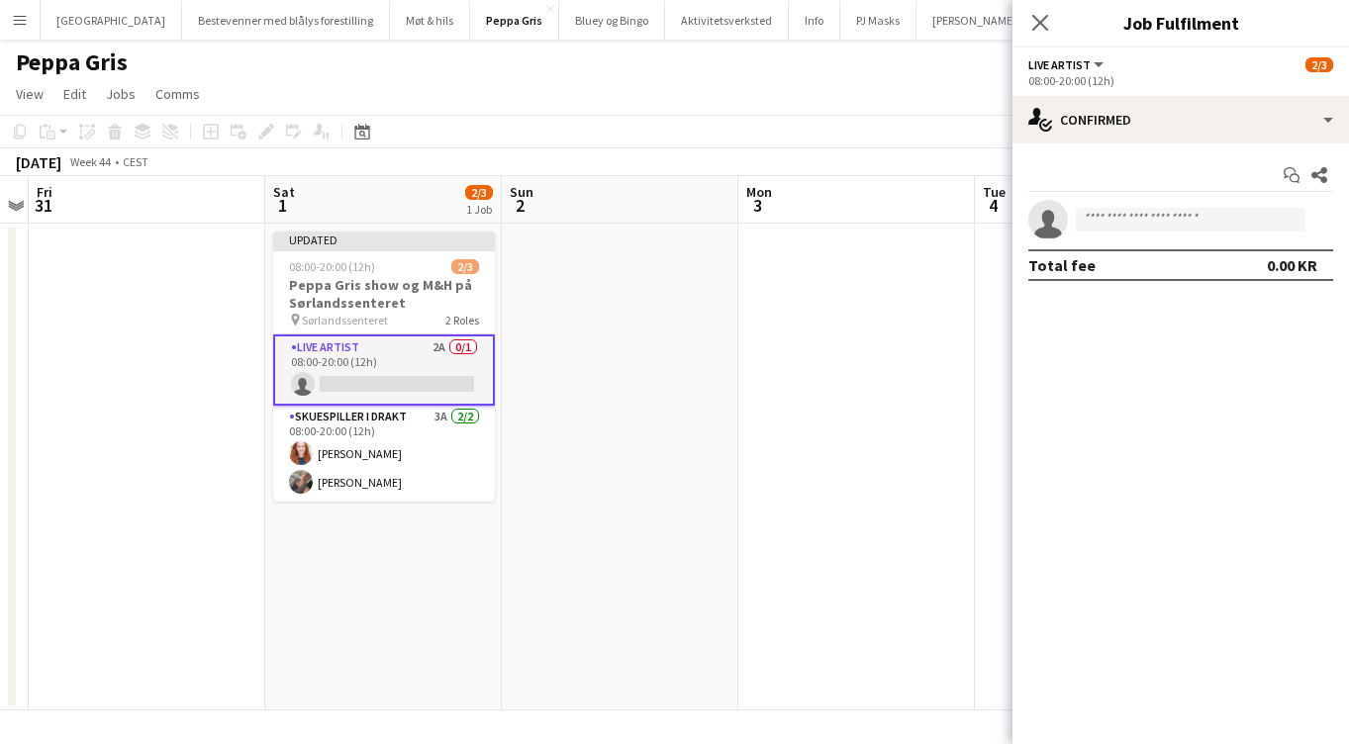
click at [836, 118] on app-toolbar "Copy Paste Paste Command V Paste with crew Command Shift V Paste linked Job Del…" at bounding box center [674, 132] width 1349 height 34
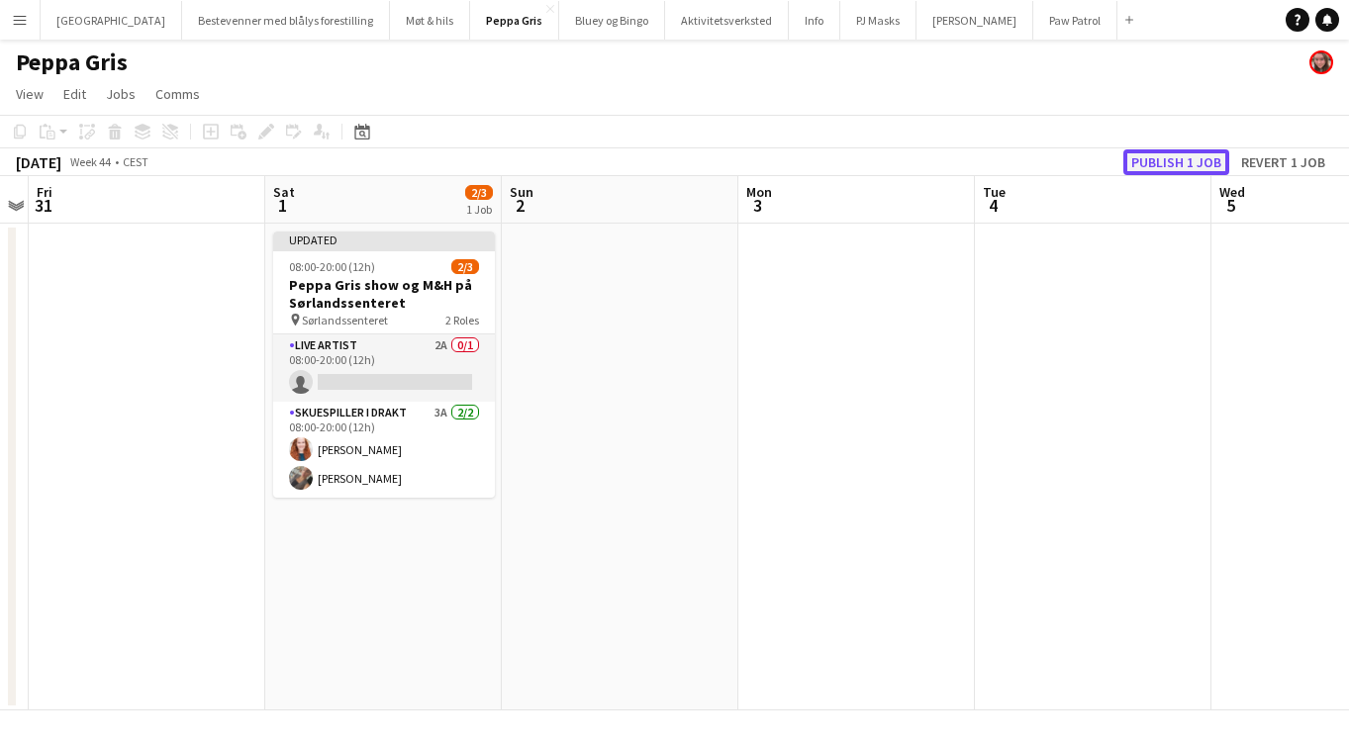
click at [1166, 163] on button "Publish 1 job" at bounding box center [1177, 162] width 106 height 26
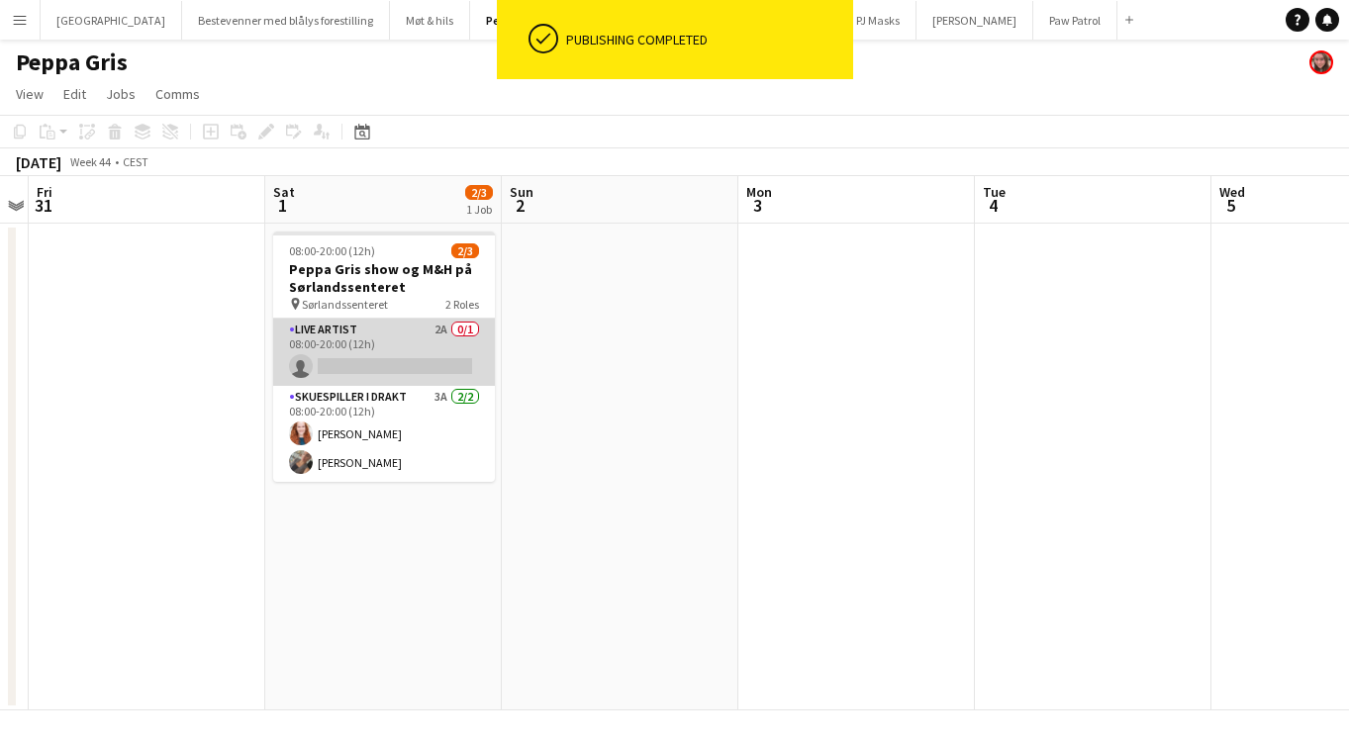
click at [357, 327] on app-card-role "Live artist 2A 0/1 08:00-20:00 (12h) single-neutral-actions" at bounding box center [384, 352] width 222 height 67
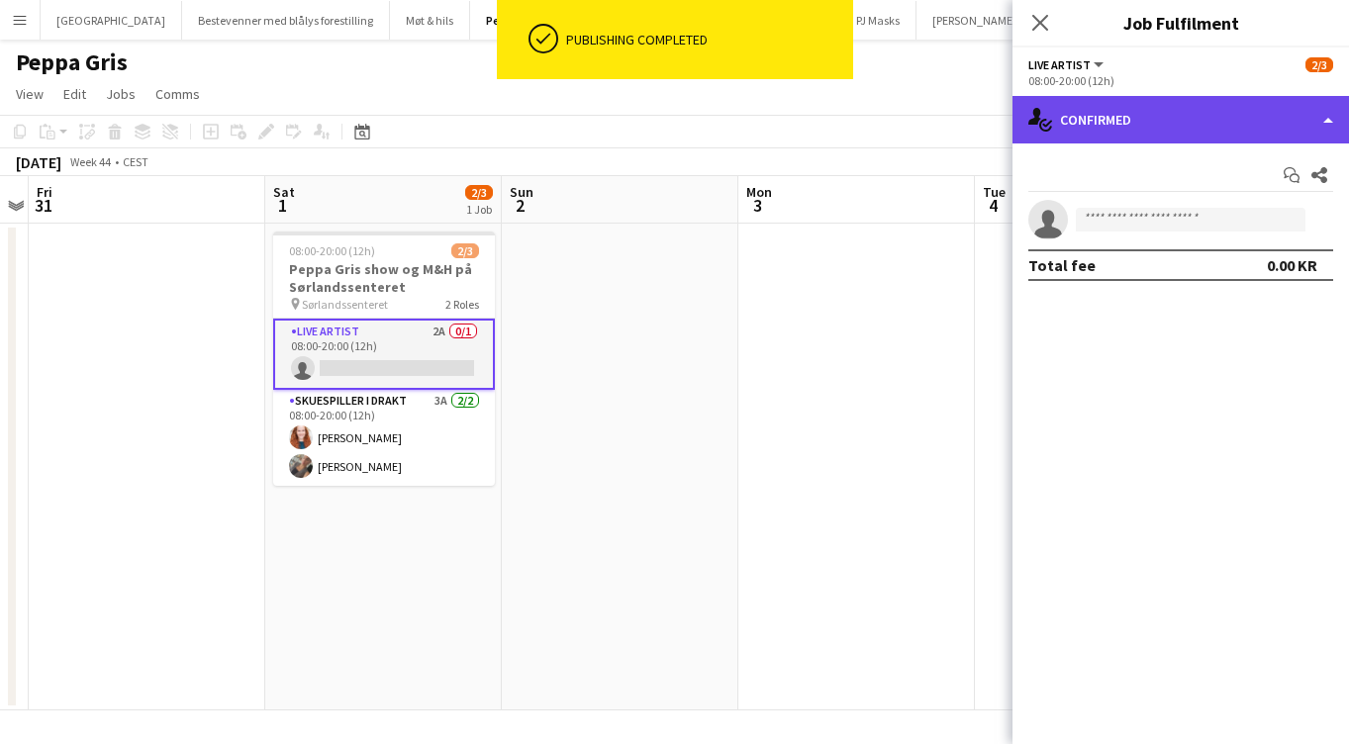
click at [1159, 108] on div "single-neutral-actions-check-2 Confirmed" at bounding box center [1181, 120] width 337 height 48
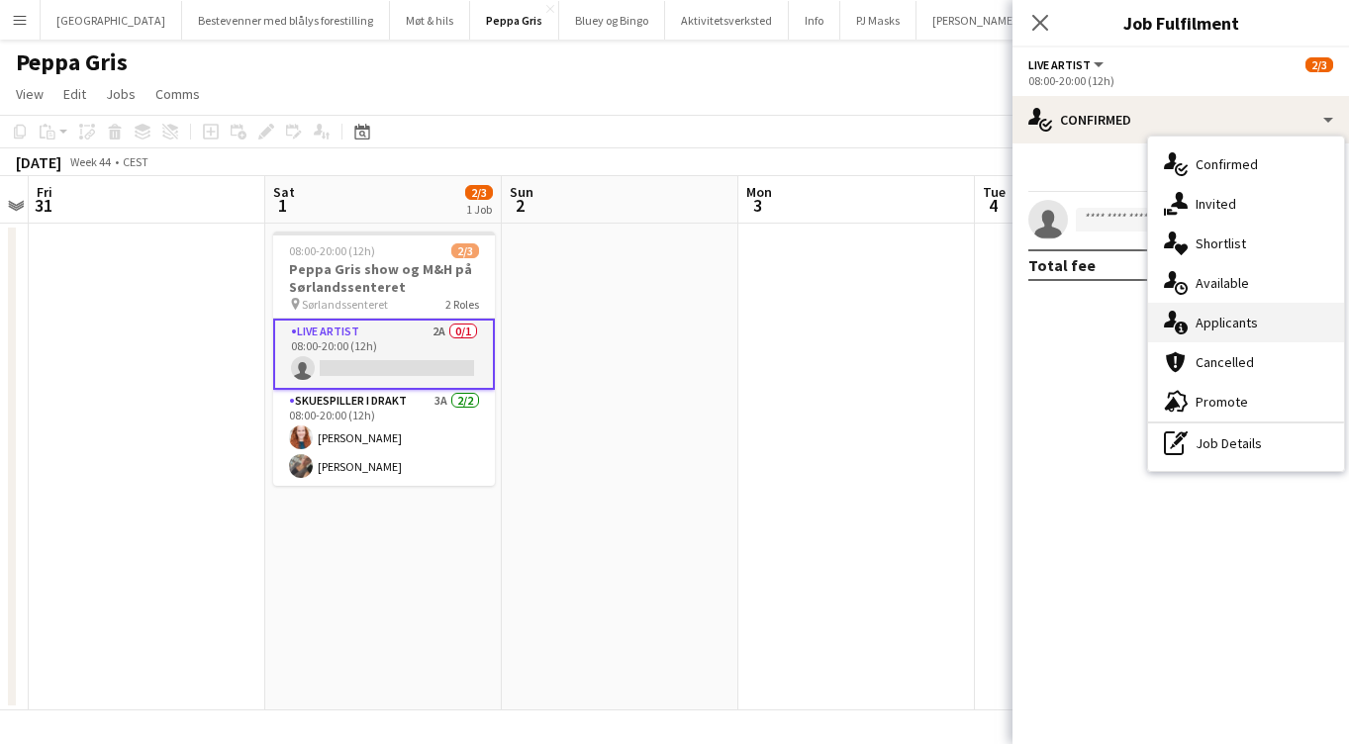
click at [1237, 320] on span "Applicants" at bounding box center [1227, 323] width 62 height 18
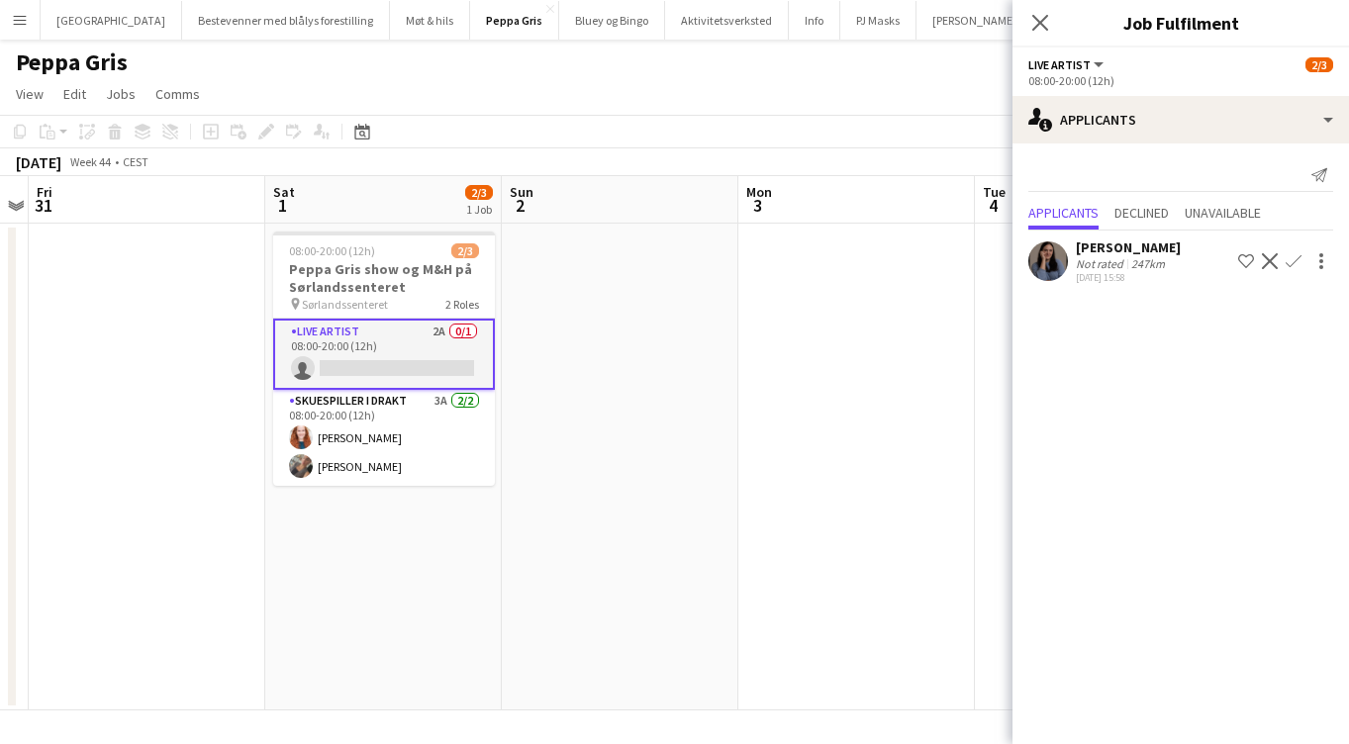
click at [1291, 261] on app-icon "Confirm" at bounding box center [1294, 261] width 16 height 16
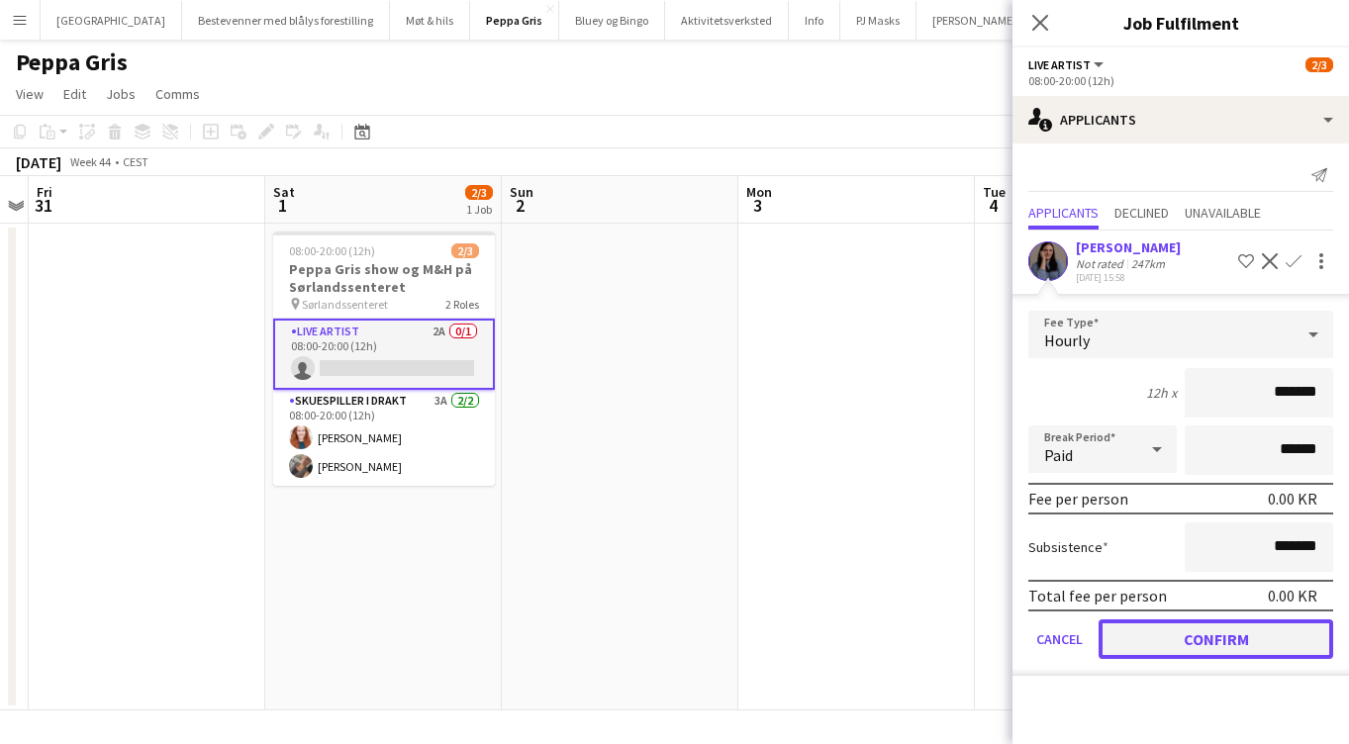
click at [1241, 652] on button "Confirm" at bounding box center [1216, 640] width 235 height 40
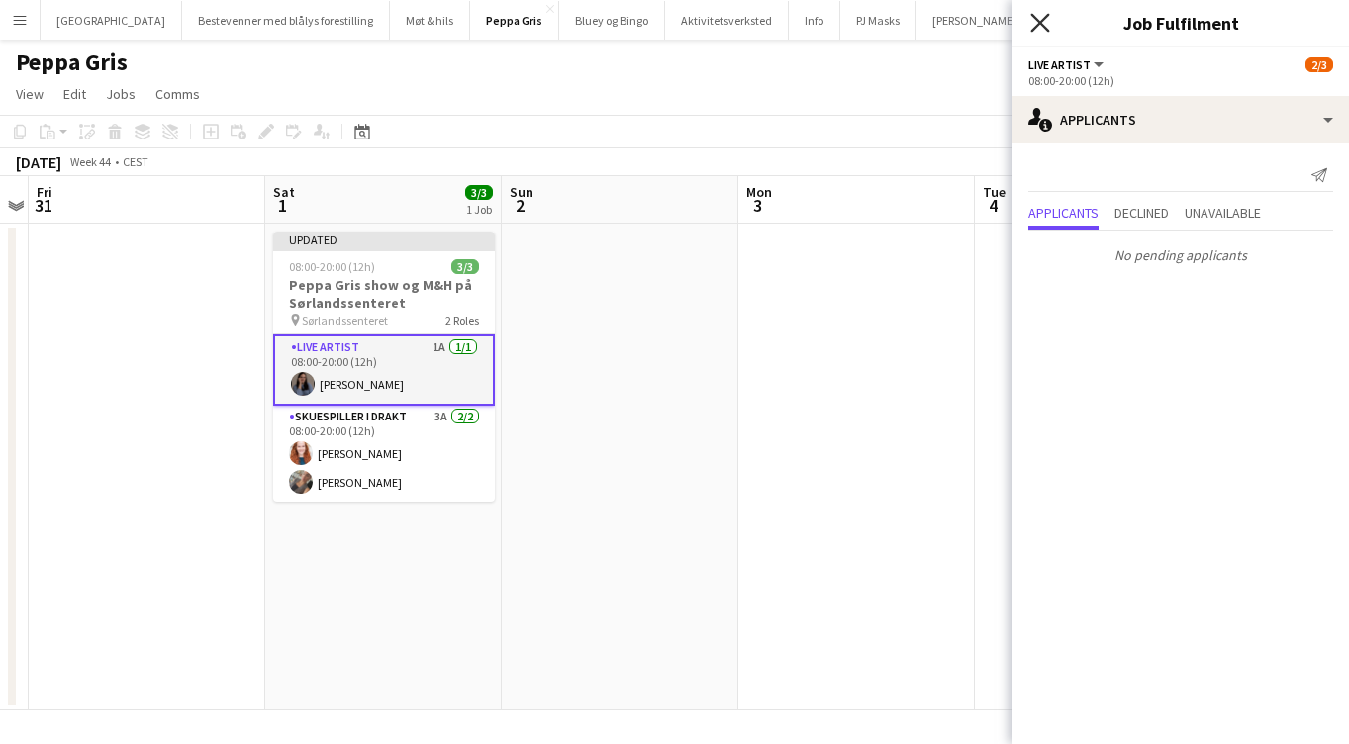
click at [1038, 13] on icon "Close pop-in" at bounding box center [1040, 22] width 19 height 19
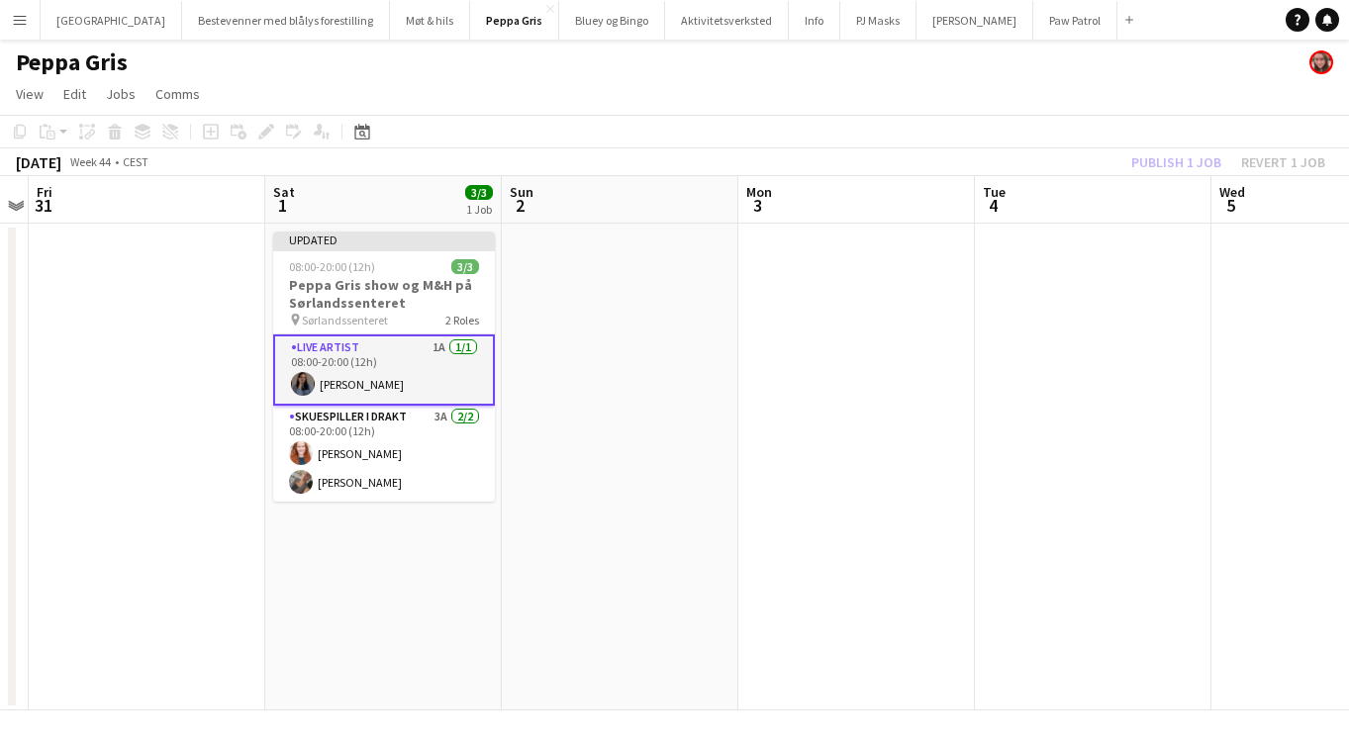
click at [1172, 169] on div "Publish 1 job Revert 1 job" at bounding box center [1229, 162] width 242 height 26
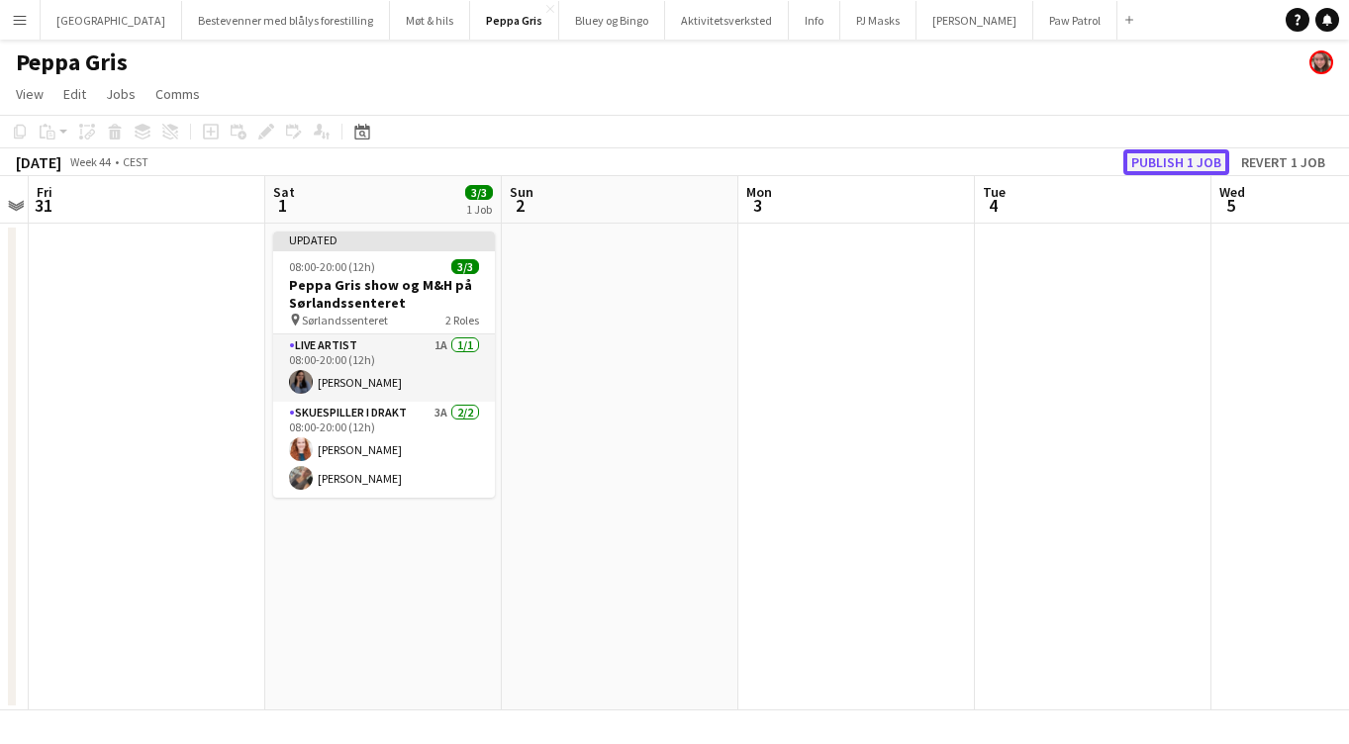
click at [1172, 159] on button "Publish 1 job" at bounding box center [1177, 162] width 106 height 26
